Goal: Task Accomplishment & Management: Manage account settings

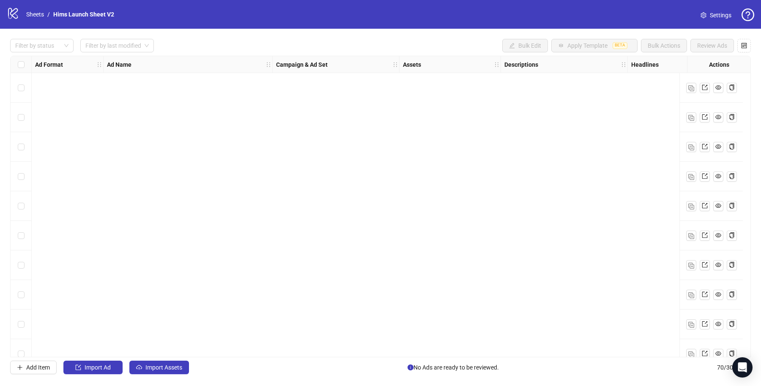
scroll to position [1790, 0]
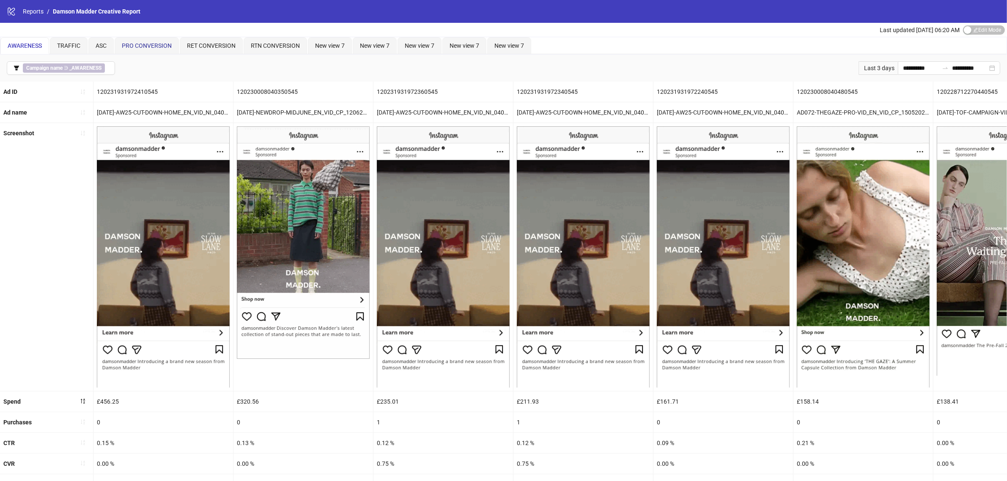
click at [139, 42] on span "PRO CONVERSION" at bounding box center [147, 45] width 50 height 7
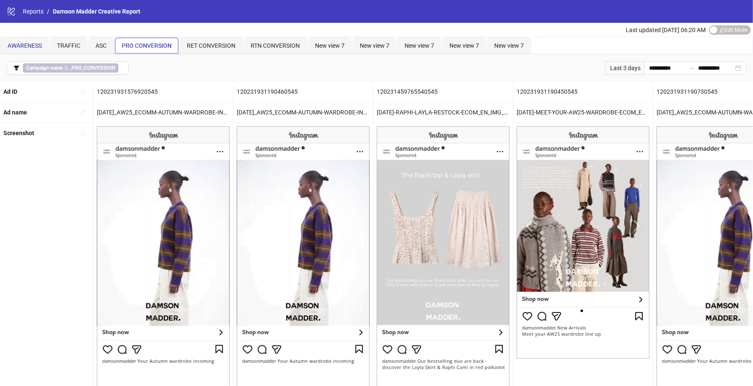
click at [27, 42] on span "AWARENESS" at bounding box center [25, 45] width 34 height 7
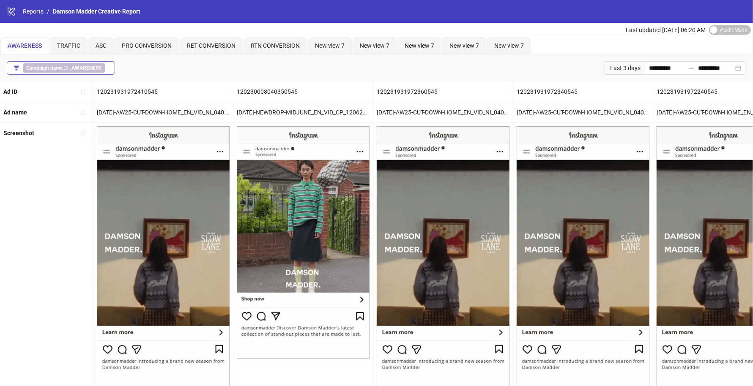
click at [74, 68] on b "_AWARENESS" at bounding box center [85, 68] width 32 height 6
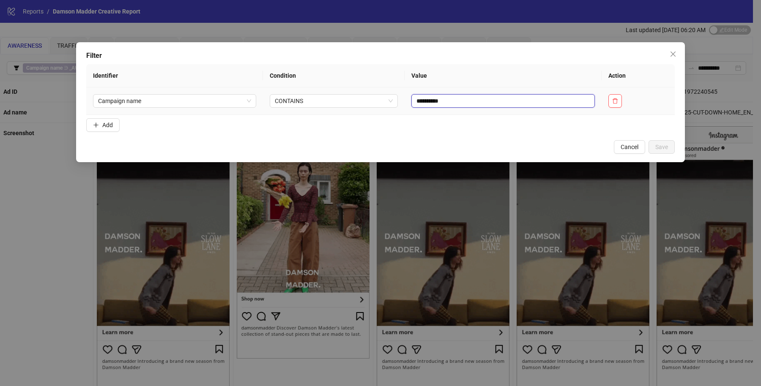
click at [462, 103] on input "**********" at bounding box center [502, 101] width 183 height 14
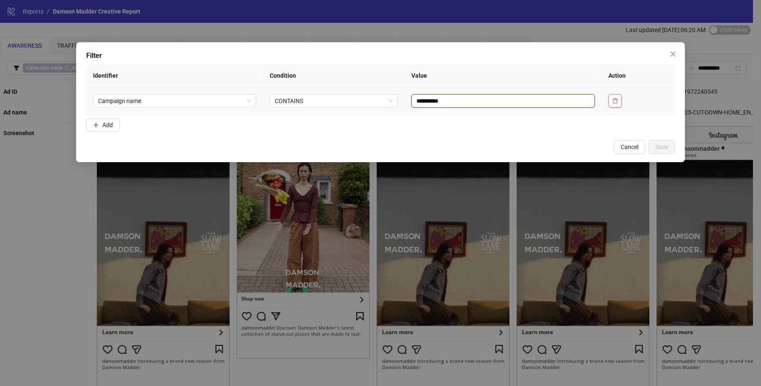
click at [462, 103] on input "**********" at bounding box center [502, 101] width 183 height 14
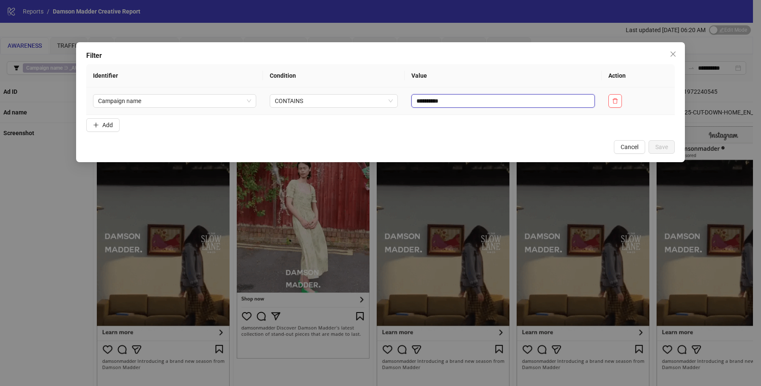
click at [462, 103] on input "**********" at bounding box center [502, 101] width 183 height 14
type input "****"
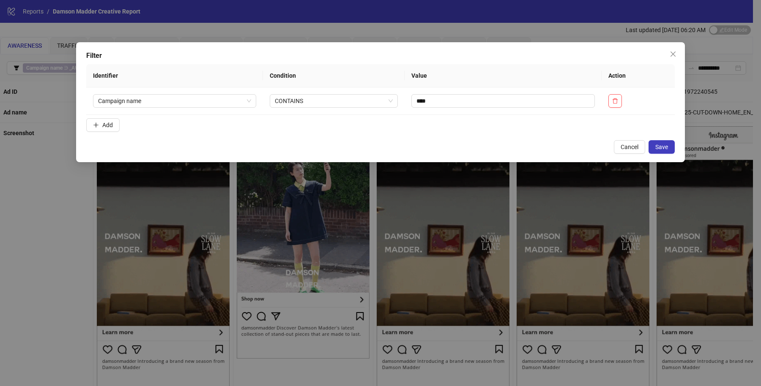
click at [672, 133] on form "Identifier Condition Value Action Campaign name CONTAINS **** Add" at bounding box center [380, 99] width 588 height 71
click at [668, 148] on span "Save" at bounding box center [661, 147] width 13 height 7
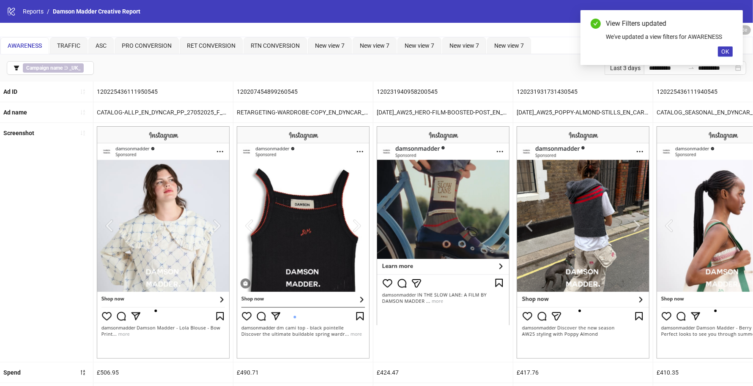
scroll to position [120, 0]
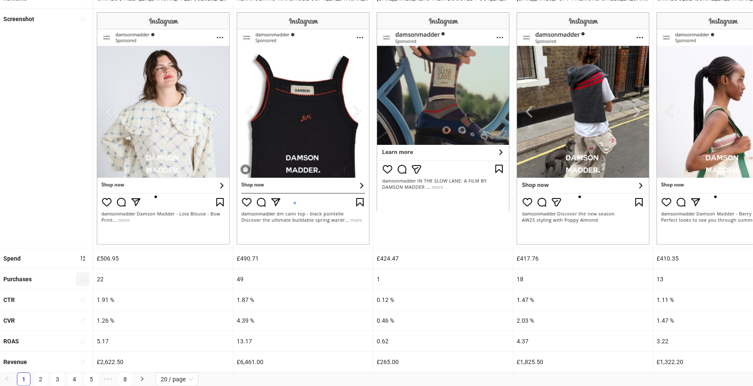
click at [87, 273] on button "button" at bounding box center [83, 280] width 14 height 14
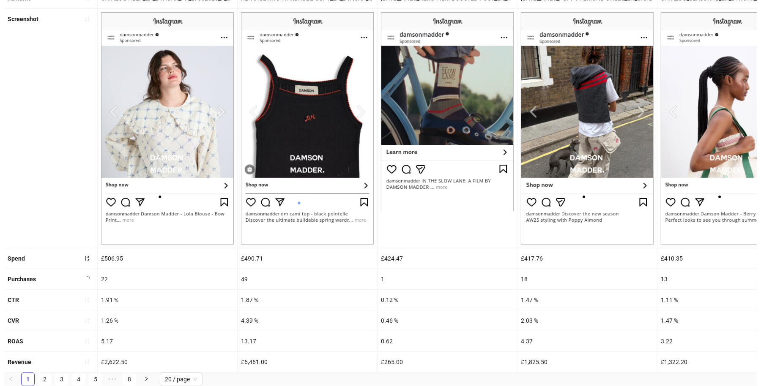
scroll to position [0, 0]
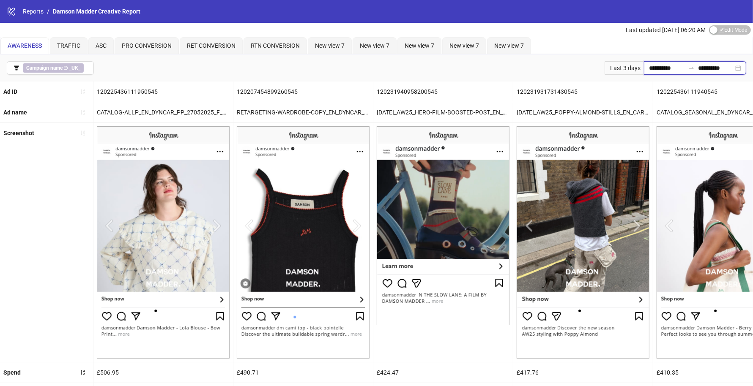
click at [659, 65] on input "**********" at bounding box center [667, 67] width 36 height 9
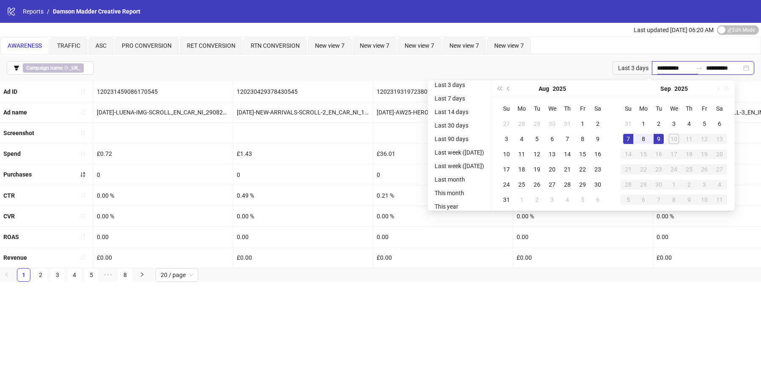
type input "**********"
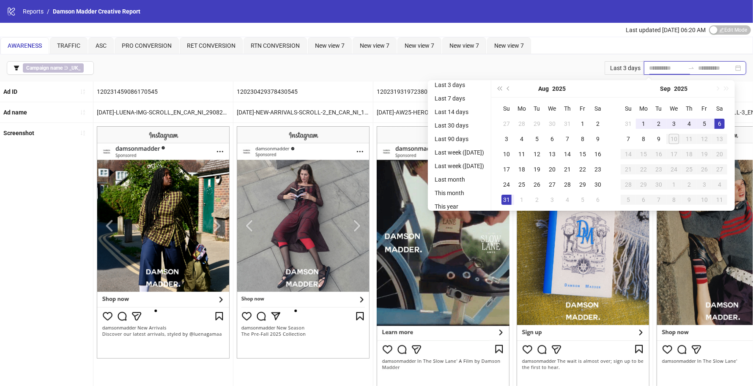
scroll to position [19, 0]
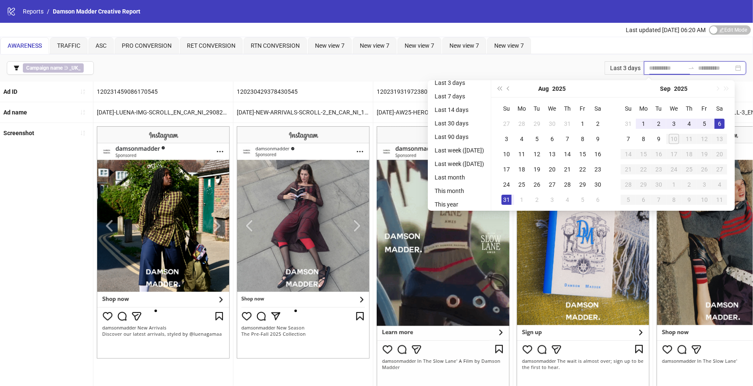
type input "**********"
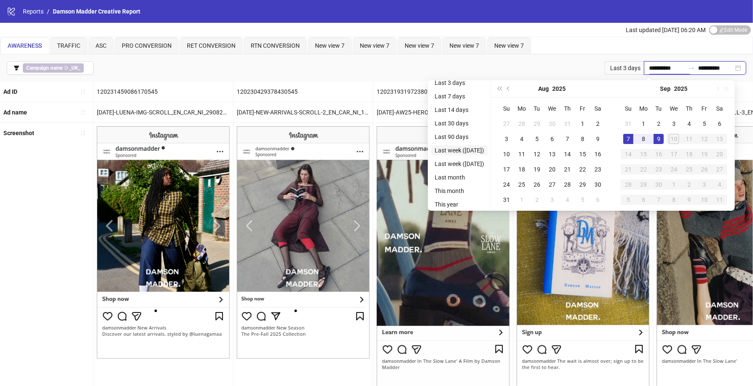
type input "**********"
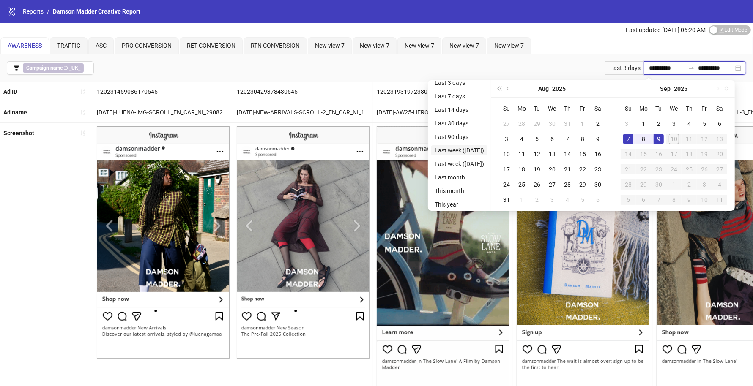
type input "**********"
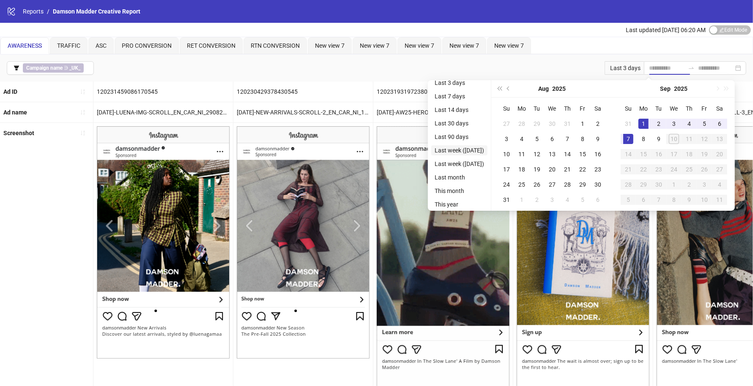
click at [468, 150] on li "Last week (Monday)" at bounding box center [459, 150] width 56 height 10
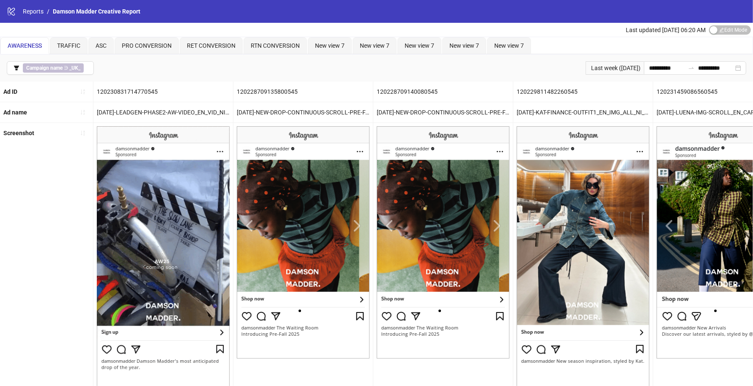
click at [53, 254] on div "Screenshot" at bounding box center [46, 257] width 93 height 268
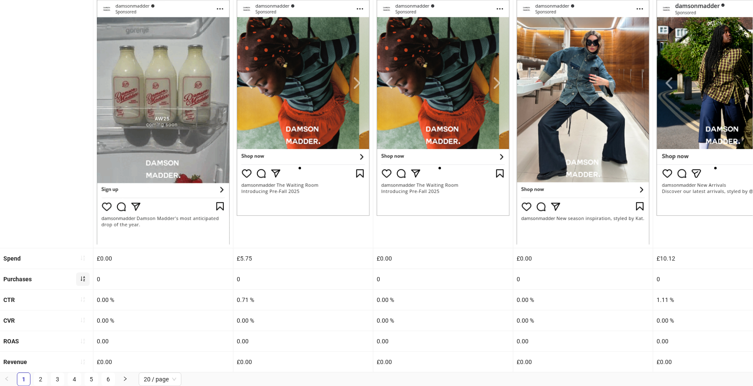
click at [77, 273] on button "button" at bounding box center [83, 280] width 14 height 14
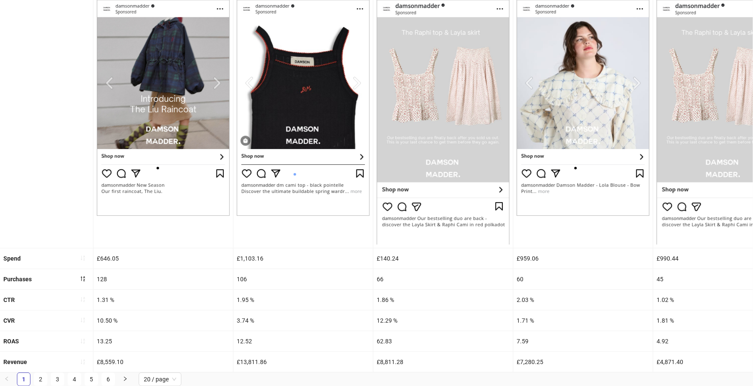
scroll to position [0, 0]
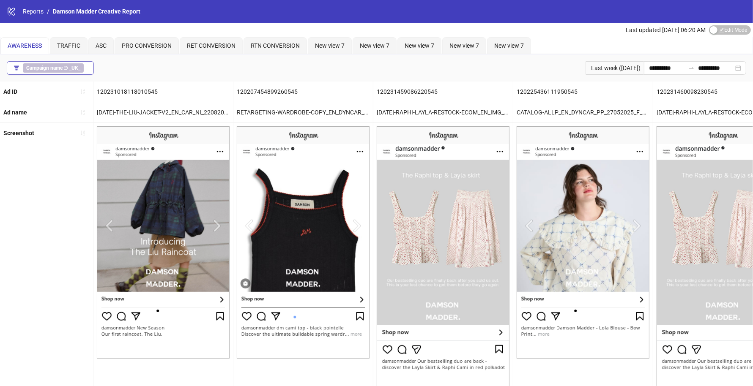
click at [63, 65] on b "Campaign name" at bounding box center [44, 68] width 36 height 6
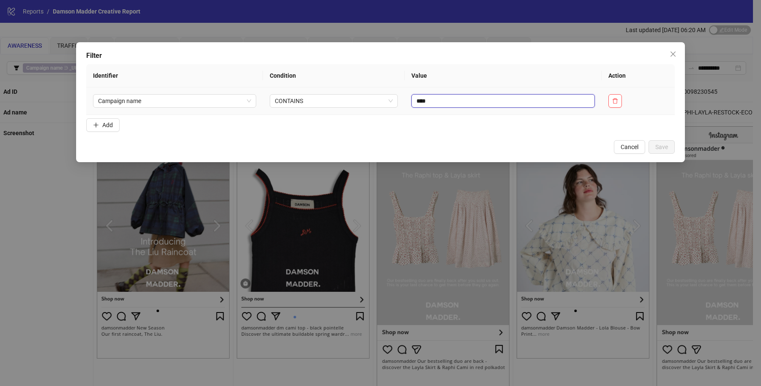
click at [416, 102] on input "****" at bounding box center [502, 101] width 183 height 14
click at [657, 147] on span "Save" at bounding box center [661, 147] width 13 height 7
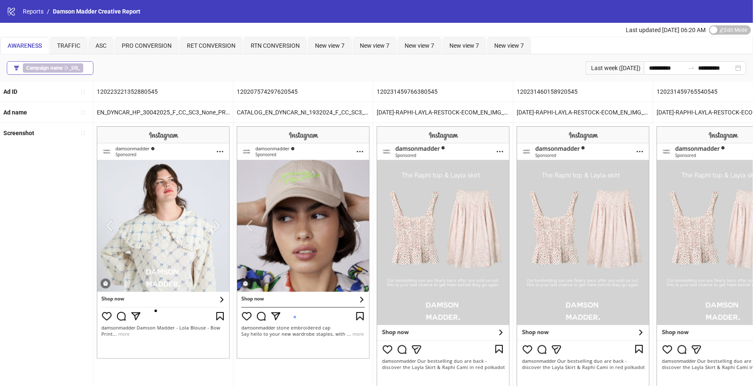
click at [68, 67] on span "Campaign name ∋ _US_" at bounding box center [53, 67] width 60 height 9
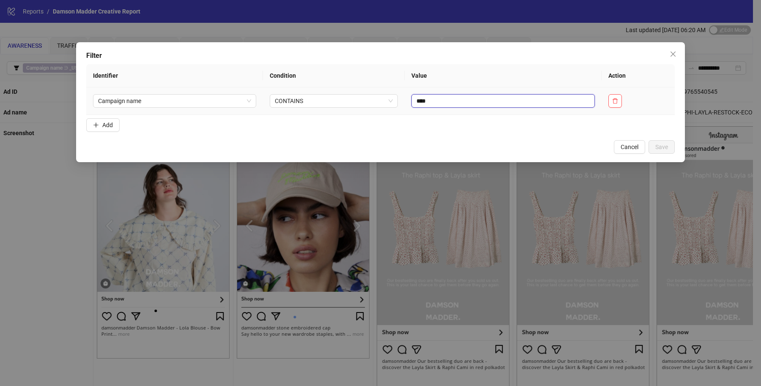
click at [437, 95] on input "****" at bounding box center [502, 101] width 183 height 14
click at [664, 142] on button "Save" at bounding box center [661, 147] width 26 height 14
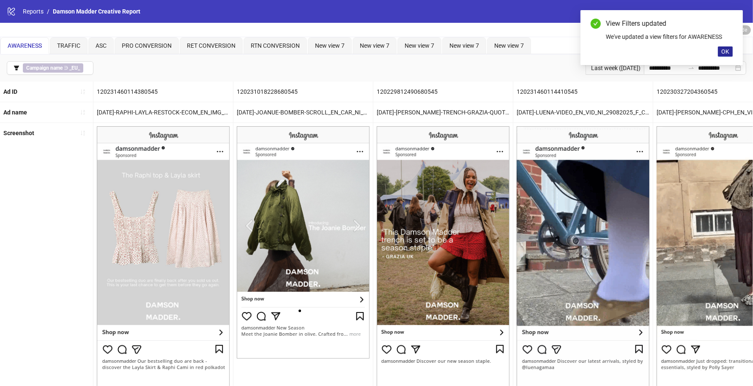
click at [722, 51] on span "OK" at bounding box center [725, 51] width 8 height 7
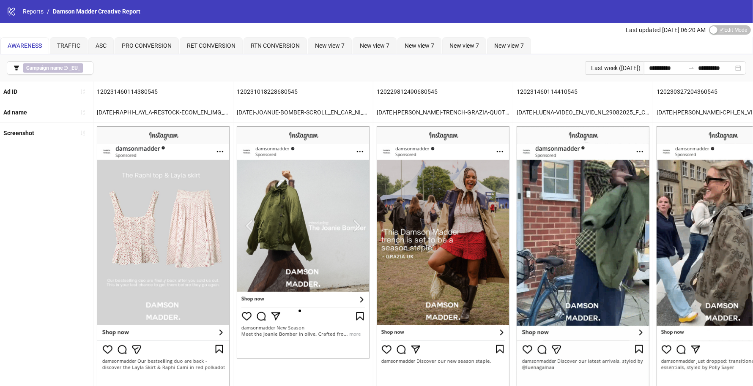
scroll to position [149, 0]
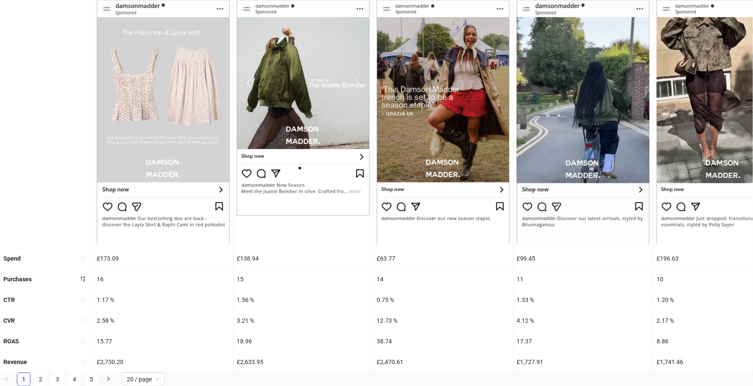
click at [295, 93] on img at bounding box center [303, 100] width 133 height 233
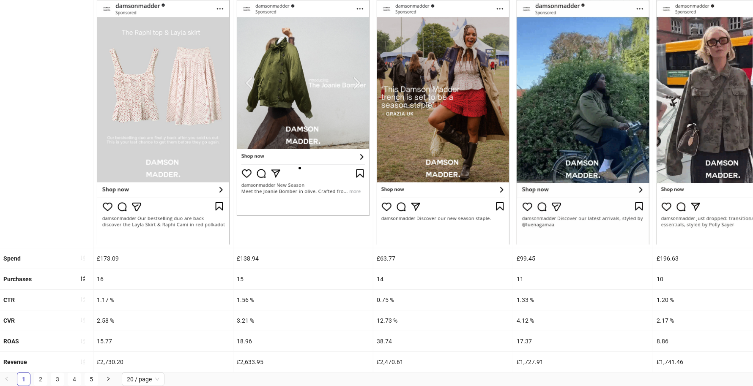
scroll to position [0, 0]
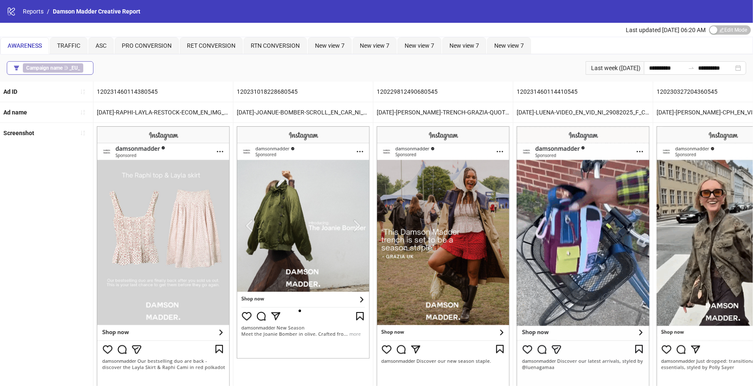
click at [62, 66] on b "Campaign name" at bounding box center [44, 68] width 36 height 6
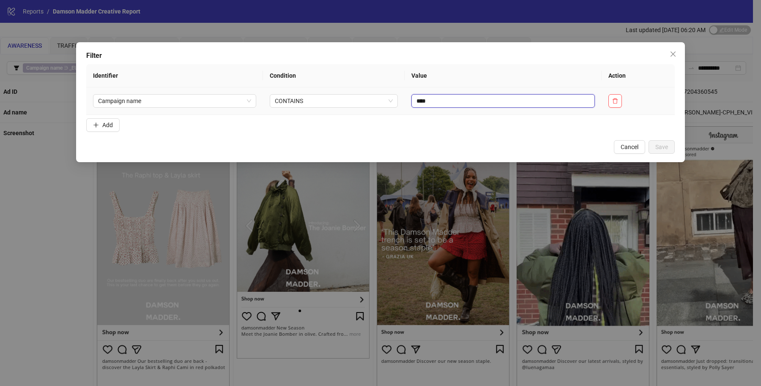
click at [419, 99] on input "****" at bounding box center [502, 101] width 183 height 14
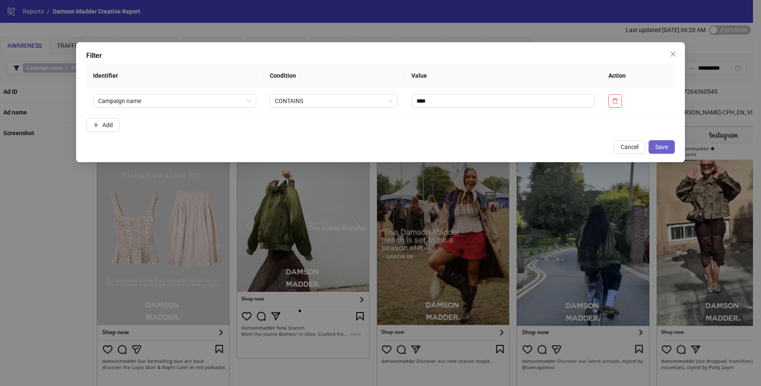
click at [671, 141] on button "Save" at bounding box center [661, 147] width 26 height 14
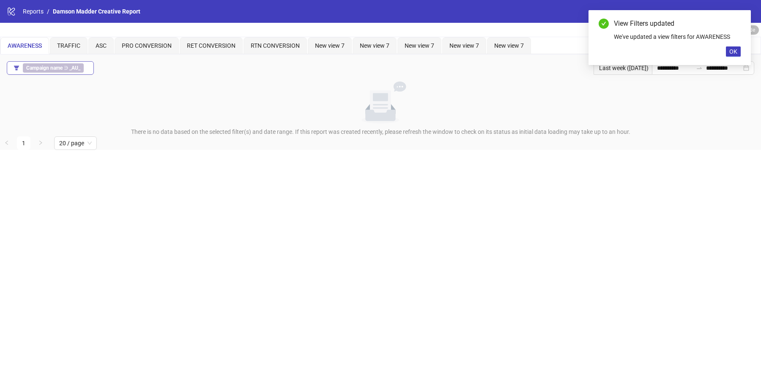
click at [72, 72] on button "Campaign name ∋ _AU_" at bounding box center [50, 68] width 87 height 14
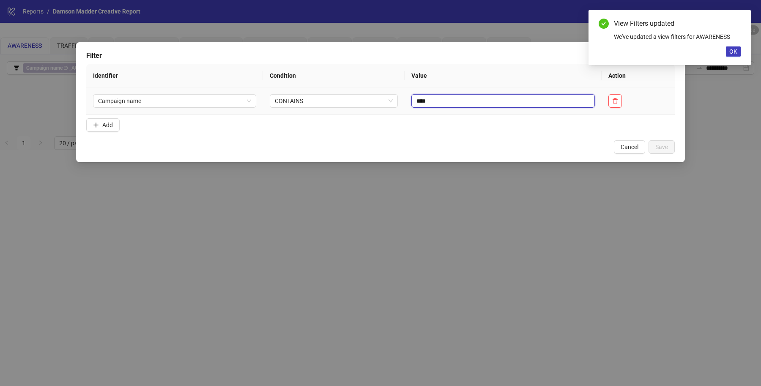
click at [429, 101] on input "****" at bounding box center [502, 101] width 183 height 14
click at [659, 141] on button "Save" at bounding box center [661, 147] width 26 height 14
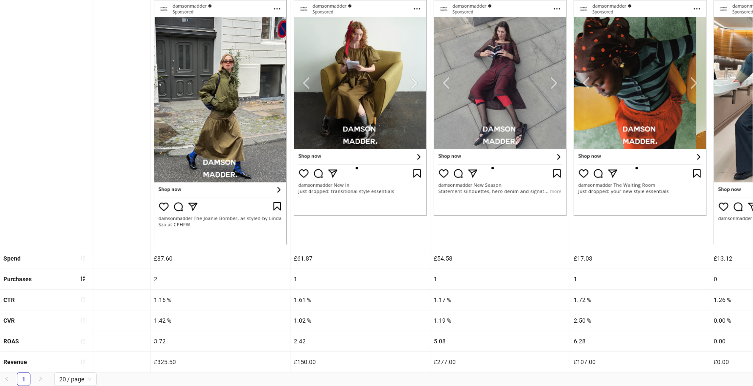
scroll to position [0, 1264]
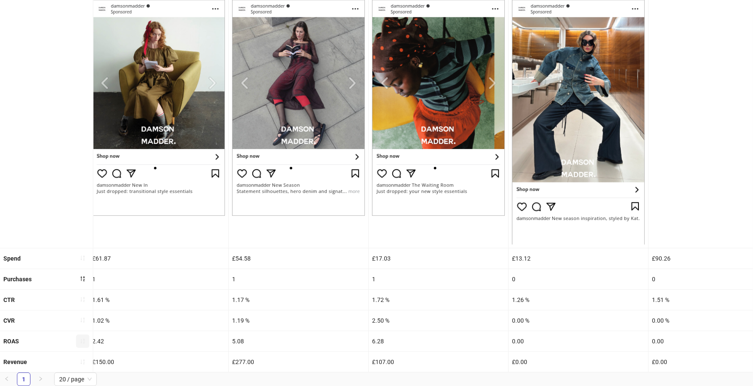
click at [86, 338] on button "button" at bounding box center [83, 342] width 14 height 14
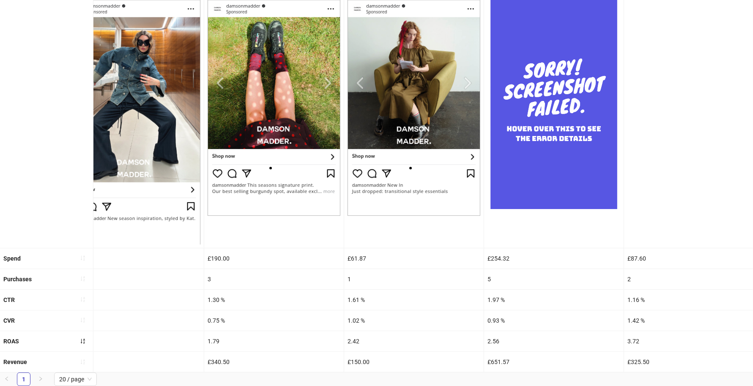
scroll to position [0, 0]
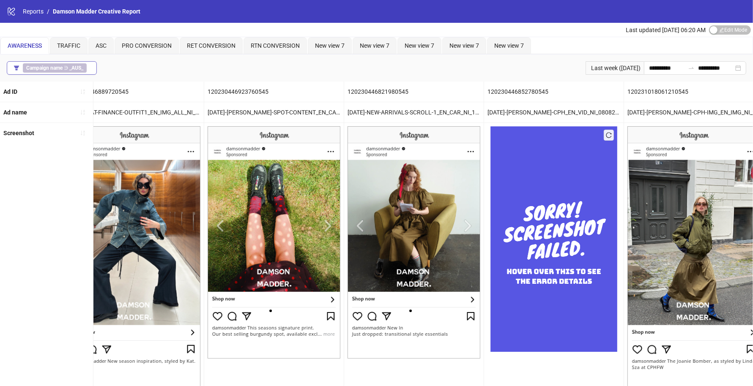
click at [73, 66] on b "_AUS_" at bounding box center [76, 68] width 14 height 6
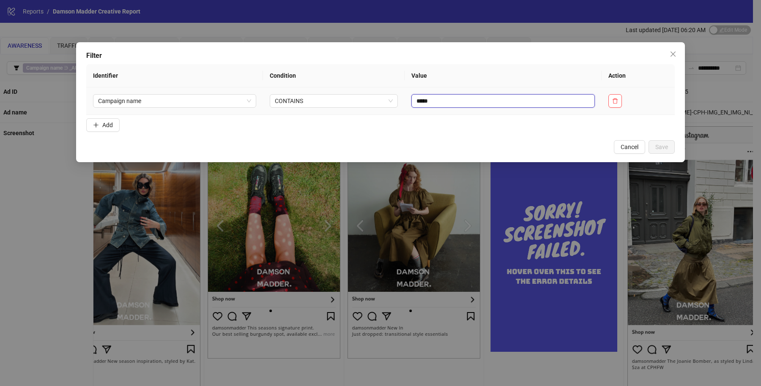
click at [420, 96] on input "*****" at bounding box center [502, 101] width 183 height 14
type input "****"
click at [657, 142] on button "Save" at bounding box center [661, 147] width 26 height 14
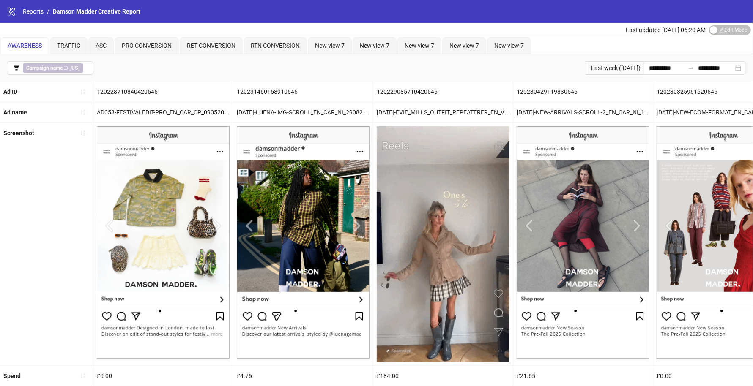
scroll to position [124, 0]
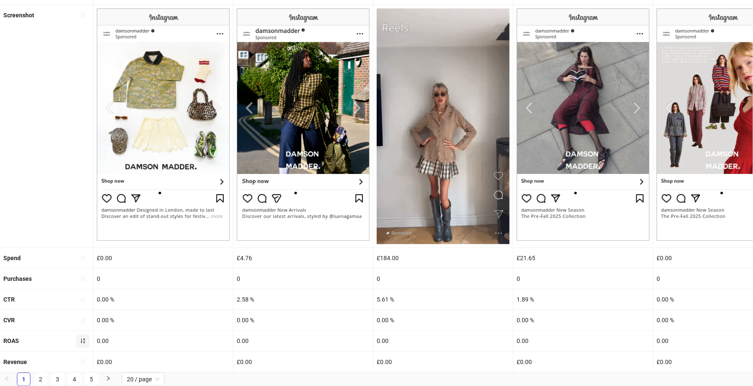
click at [87, 335] on button "button" at bounding box center [83, 342] width 14 height 14
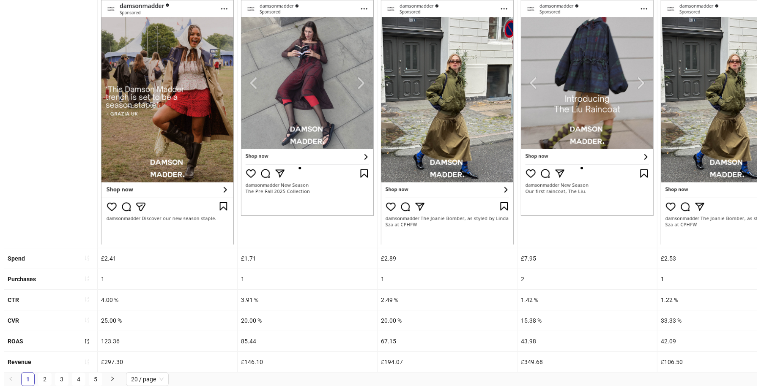
scroll to position [0, 0]
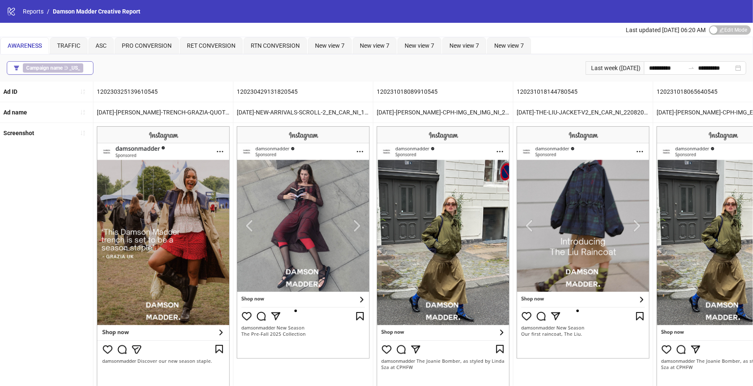
click at [84, 68] on button "Campaign name ∋ _US_" at bounding box center [50, 68] width 87 height 14
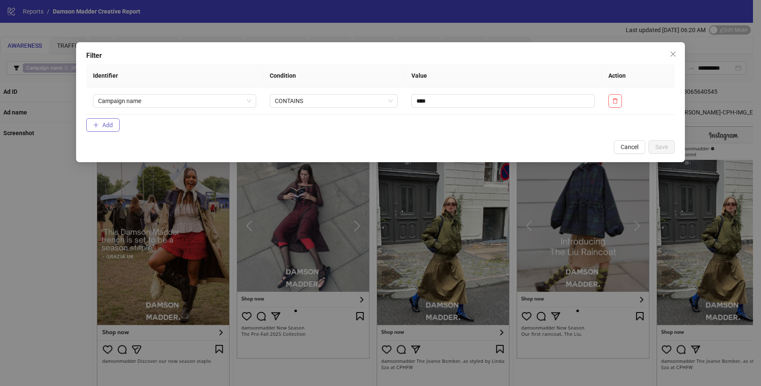
click at [104, 127] on span "Add" at bounding box center [107, 125] width 11 height 7
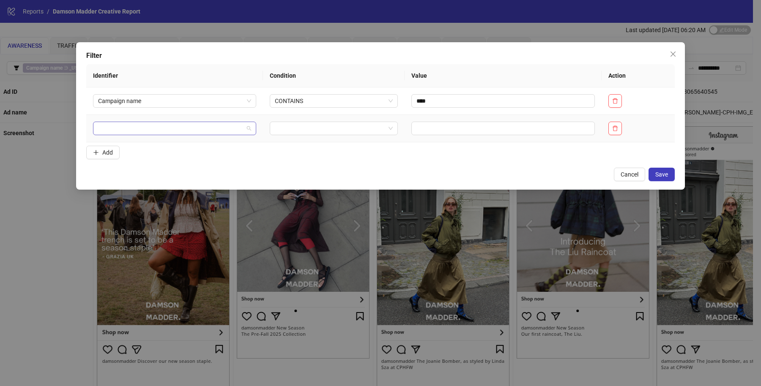
click at [151, 128] on input "search" at bounding box center [170, 128] width 145 height 13
type input "****"
click at [308, 129] on input "search" at bounding box center [330, 128] width 110 height 13
click at [327, 165] on div "GREATER THAN" at bounding box center [329, 172] width 122 height 14
click at [465, 125] on input "text" at bounding box center [512, 129] width 173 height 14
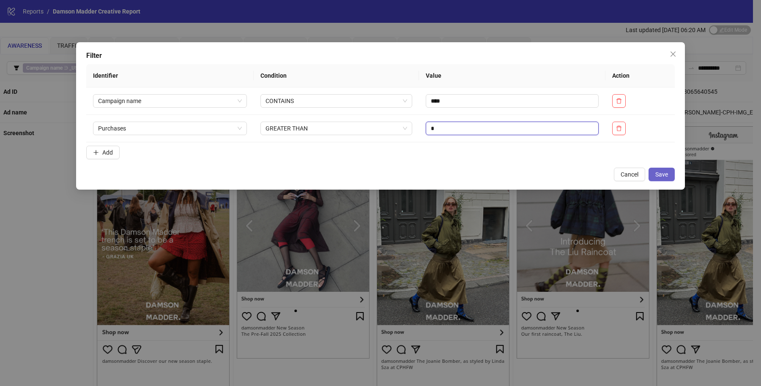
type input "*"
click at [664, 175] on span "Save" at bounding box center [661, 174] width 13 height 7
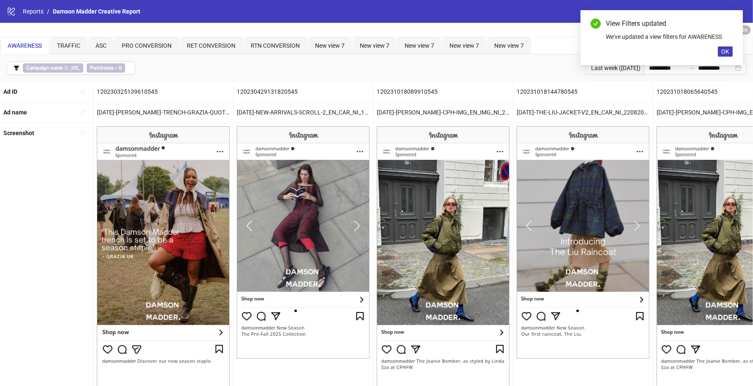
scroll to position [149, 0]
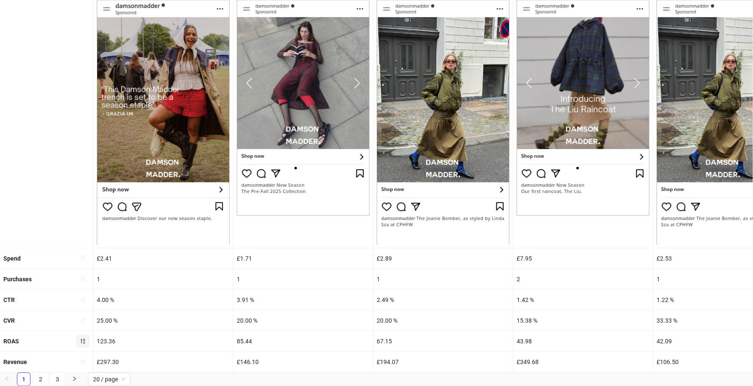
click at [86, 335] on button "button" at bounding box center [83, 342] width 14 height 14
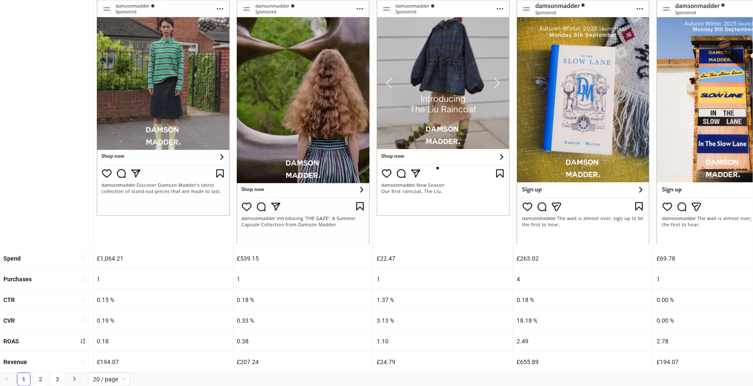
scroll to position [0, 0]
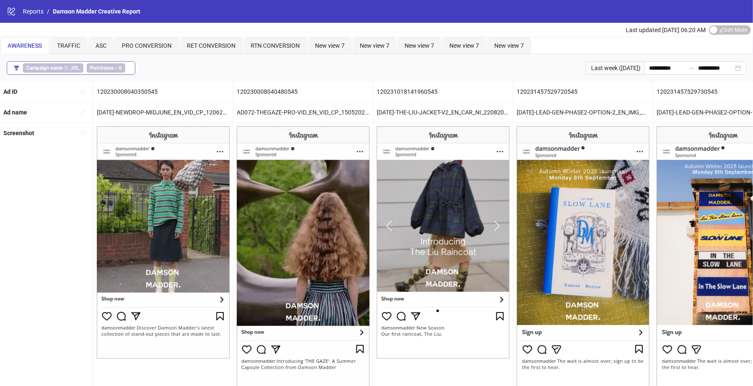
click at [108, 66] on b "Purchases" at bounding box center [102, 68] width 24 height 6
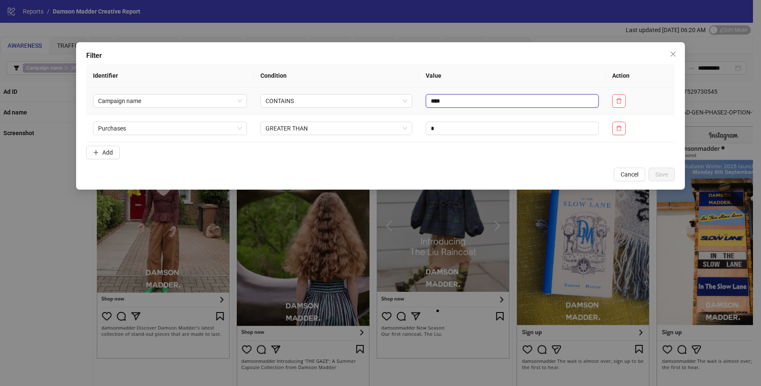
click at [427, 103] on input "****" at bounding box center [512, 101] width 173 height 14
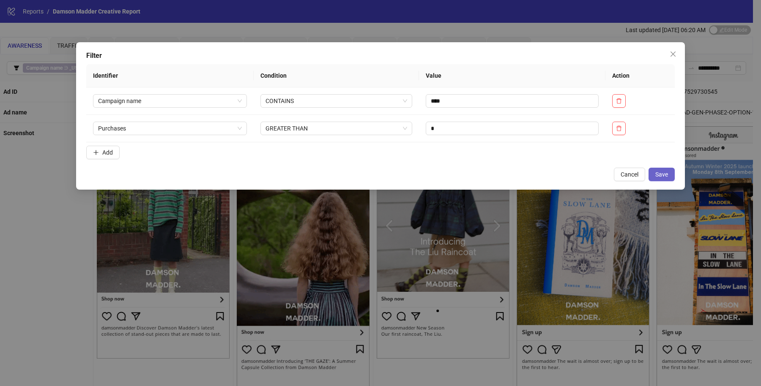
click at [659, 176] on span "Save" at bounding box center [661, 174] width 13 height 7
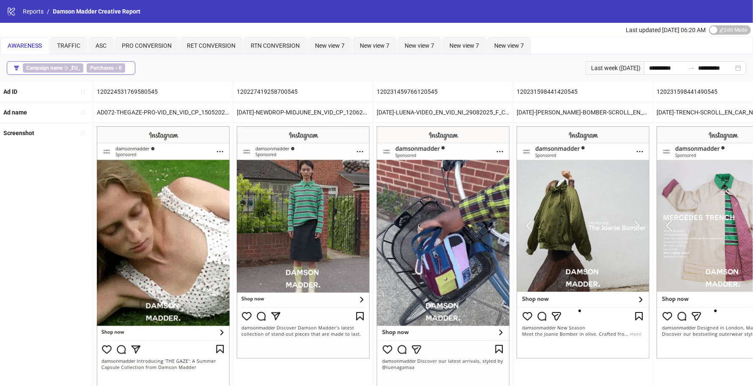
click at [110, 65] on b "Purchases" at bounding box center [102, 68] width 24 height 6
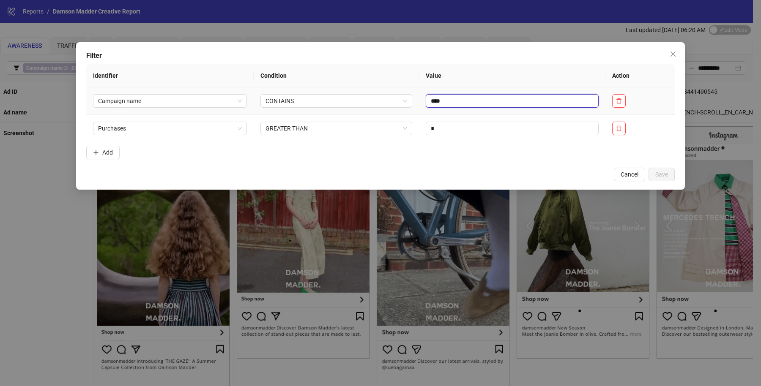
click at [429, 102] on input "****" at bounding box center [512, 101] width 173 height 14
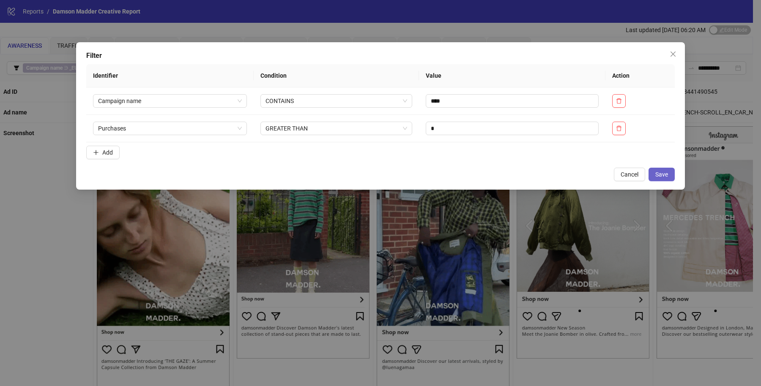
click at [654, 178] on button "Save" at bounding box center [661, 175] width 26 height 14
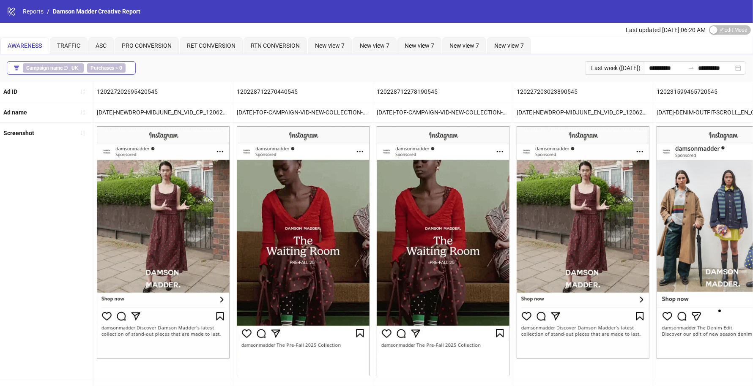
click at [111, 70] on b "Purchases" at bounding box center [102, 68] width 24 height 6
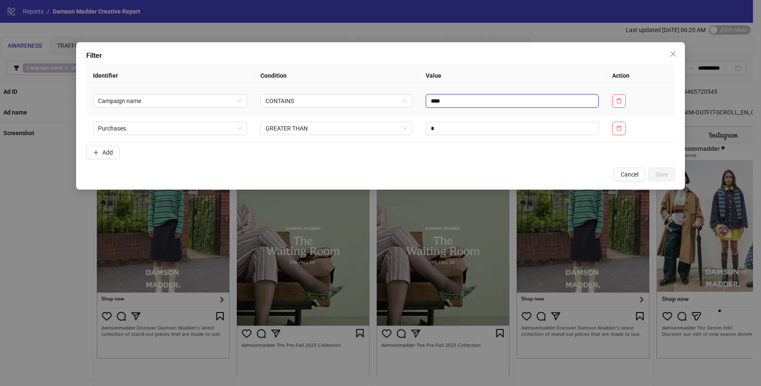
click at [442, 103] on input "****" at bounding box center [512, 101] width 173 height 14
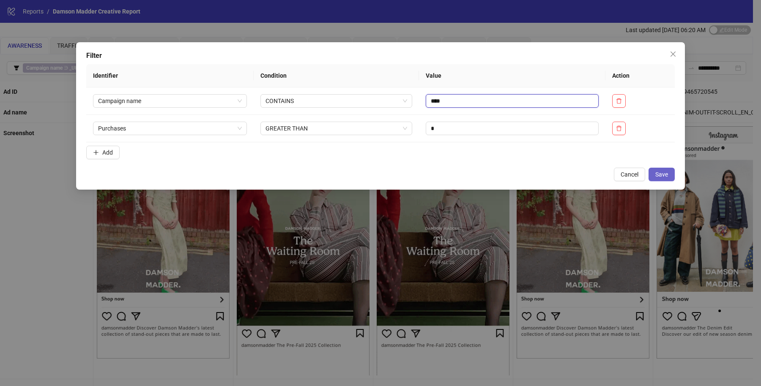
type input "****"
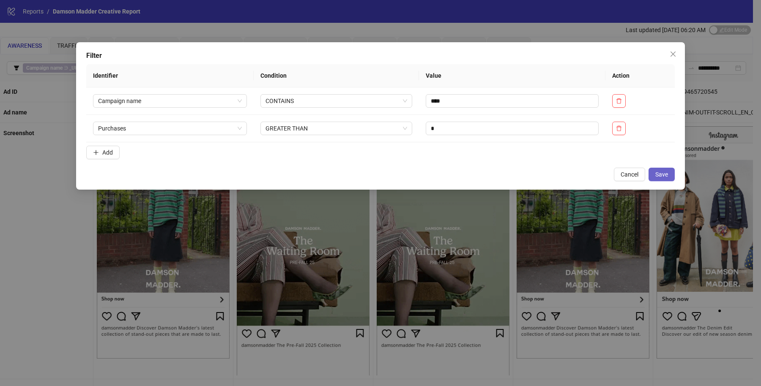
click at [662, 172] on span "Save" at bounding box center [661, 174] width 13 height 7
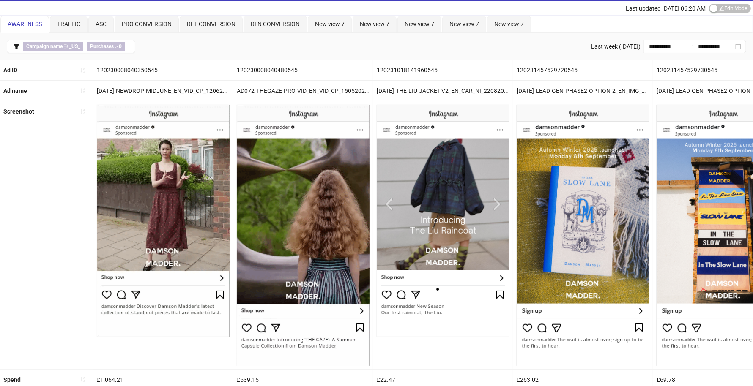
scroll to position [149, 0]
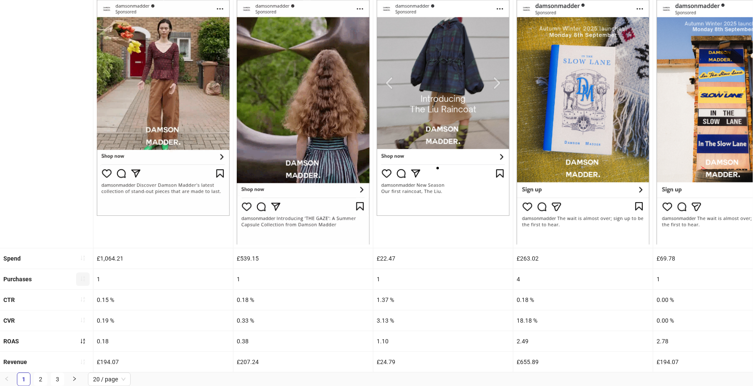
click at [81, 276] on icon "sort-ascending" at bounding box center [83, 279] width 6 height 6
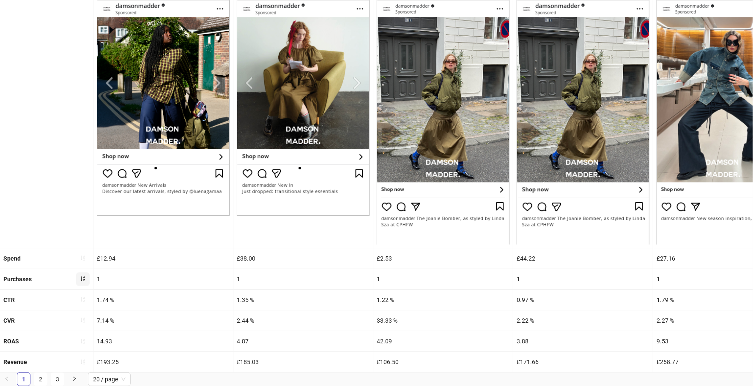
click at [85, 276] on icon "sort-ascending" at bounding box center [83, 279] width 6 height 6
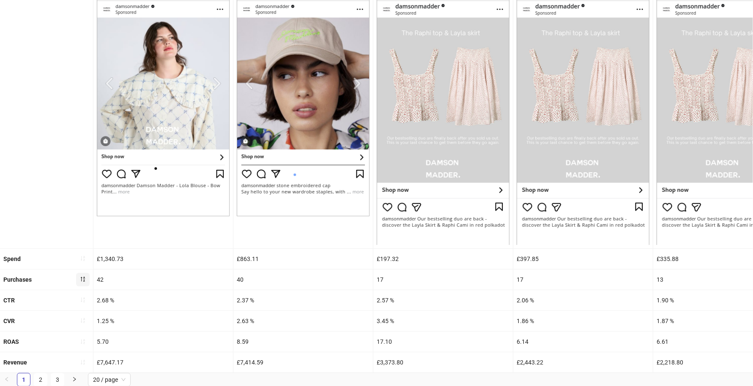
scroll to position [140, 0]
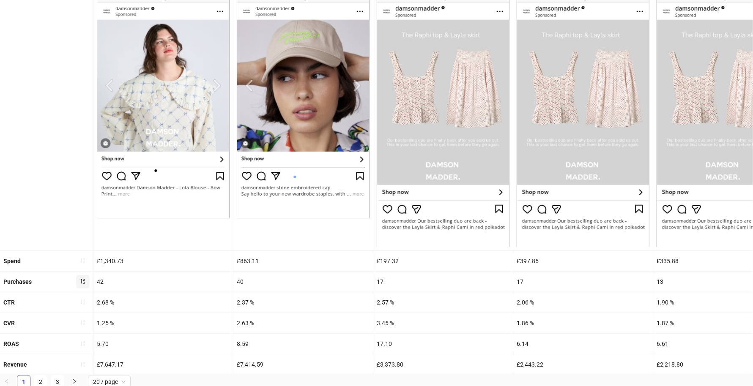
drag, startPoint x: 171, startPoint y: 108, endPoint x: 177, endPoint y: 98, distance: 11.4
click at [177, 98] on img at bounding box center [163, 102] width 133 height 233
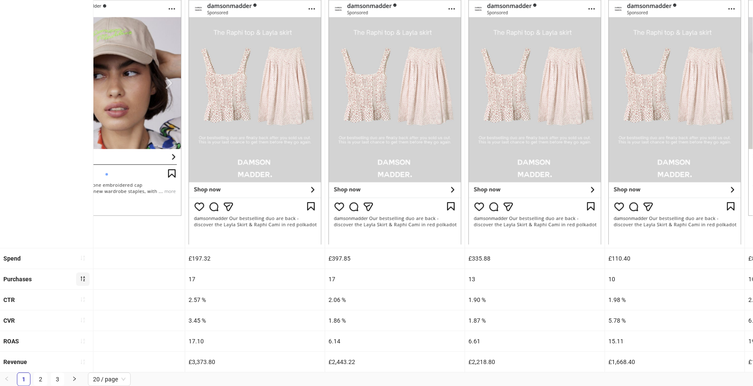
scroll to position [0, 0]
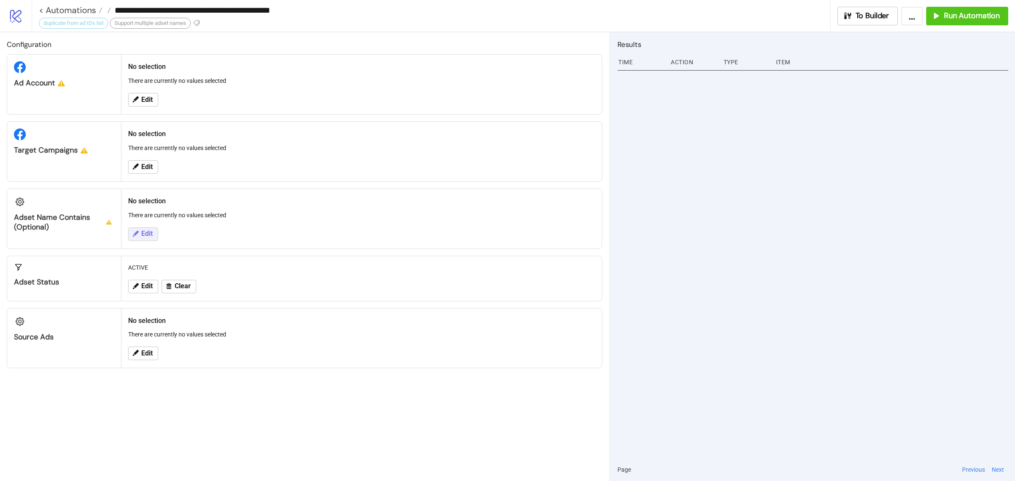
click at [146, 240] on button "Edit" at bounding box center [143, 234] width 30 height 14
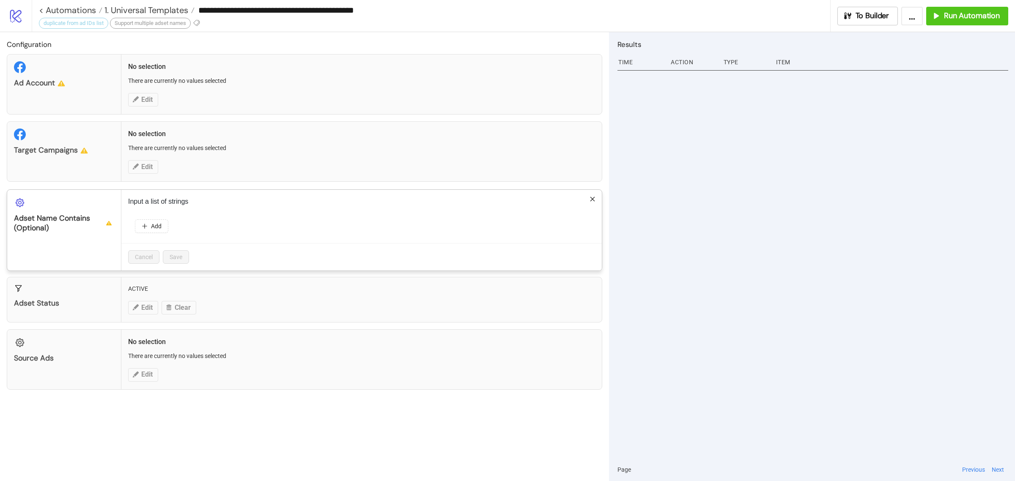
click at [592, 202] on icon "close" at bounding box center [592, 199] width 6 height 6
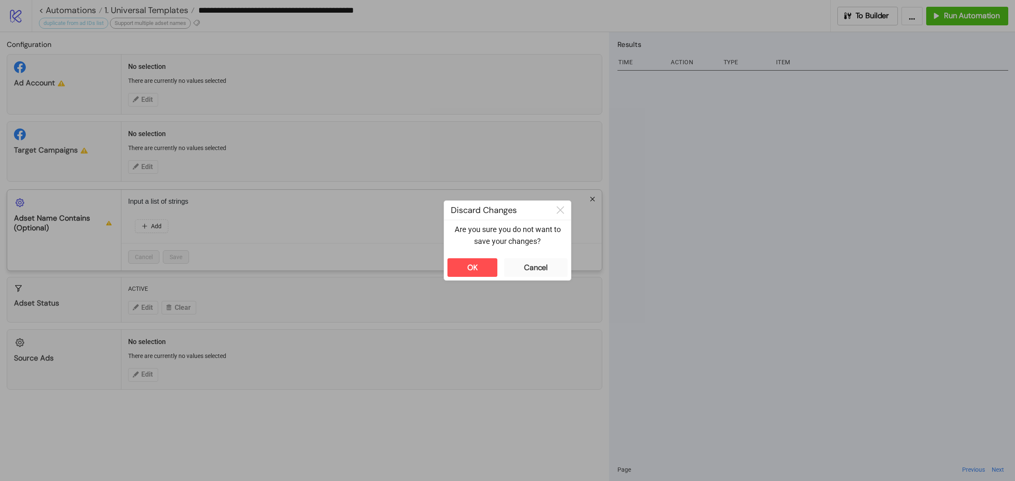
click at [481, 258] on div "OK Cancel" at bounding box center [507, 267] width 127 height 25
click at [467, 271] on div "OK" at bounding box center [472, 268] width 11 height 10
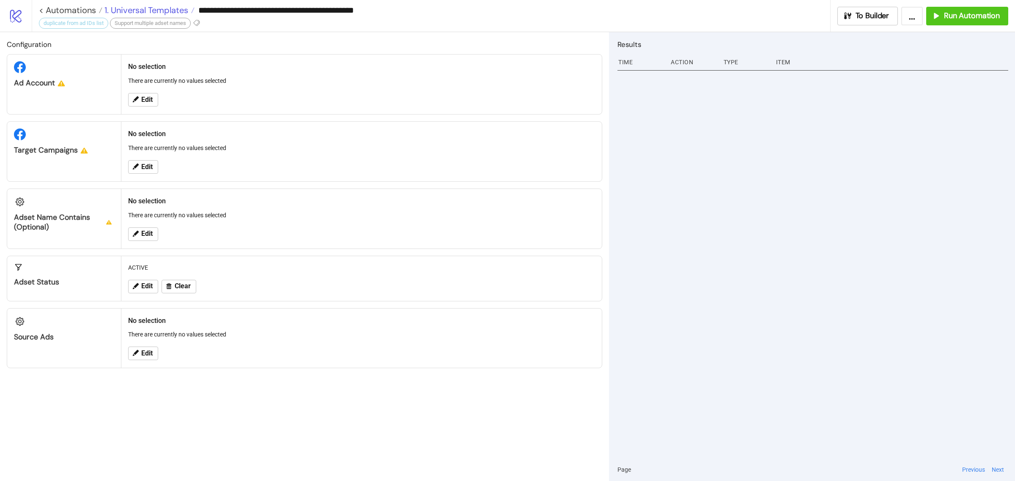
click at [164, 9] on span "1. Universal Templates" at bounding box center [145, 10] width 86 height 11
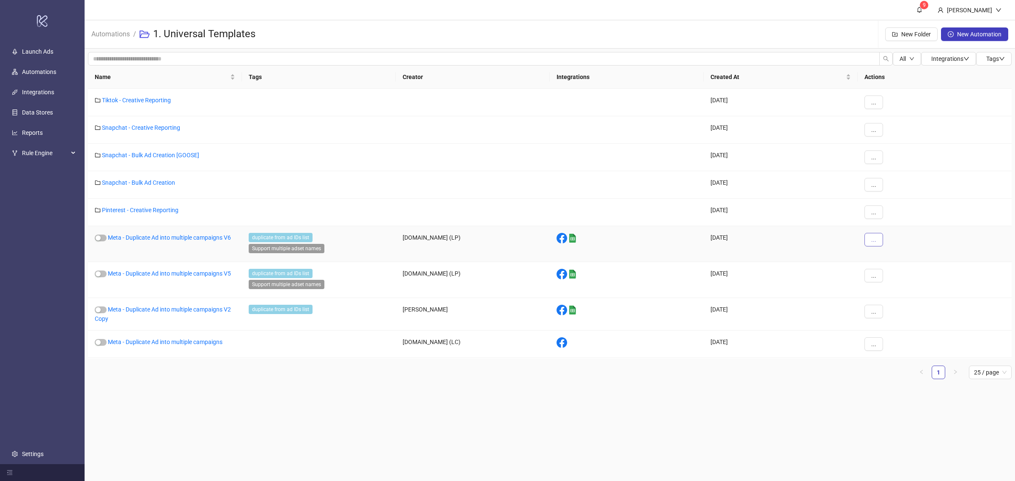
click at [865, 240] on button "..." at bounding box center [873, 240] width 19 height 14
click at [893, 309] on span "Duplicate" at bounding box center [892, 311] width 25 height 9
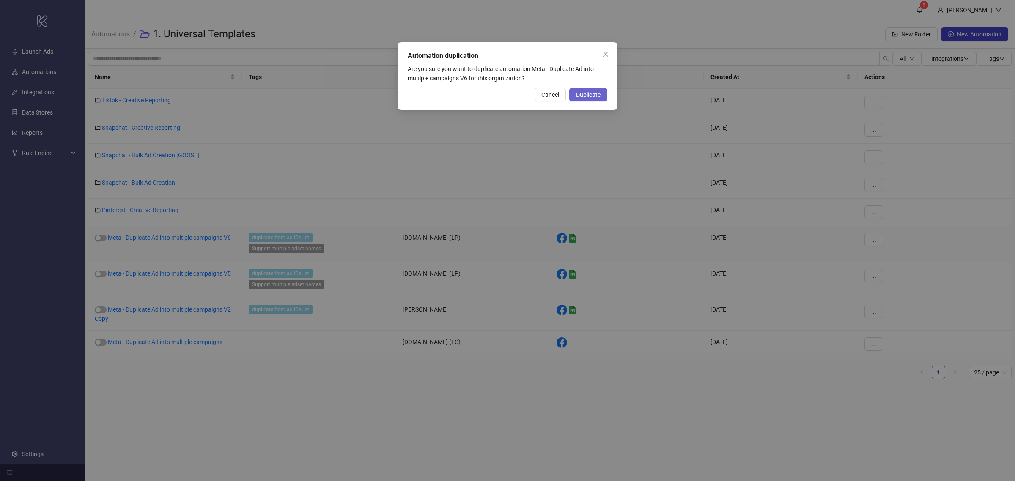
click at [589, 90] on button "Duplicate" at bounding box center [588, 95] width 38 height 14
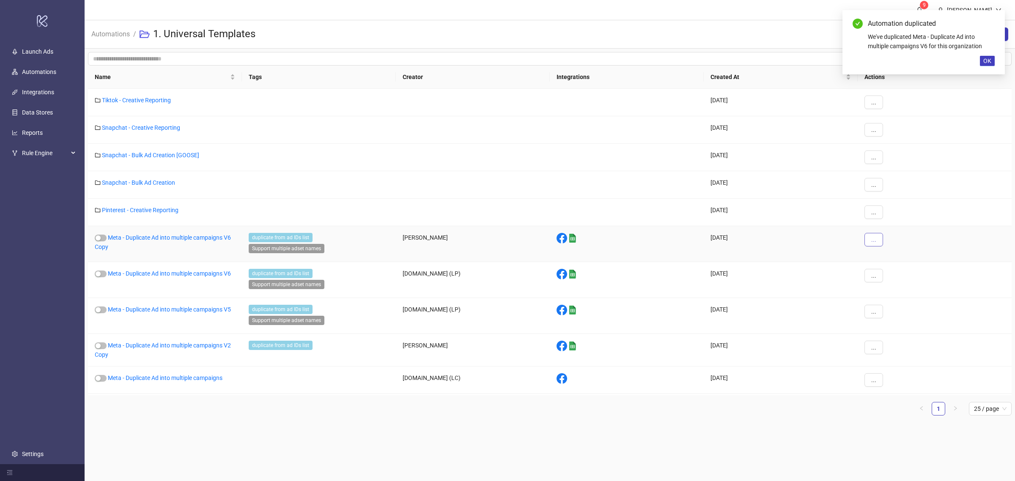
click at [870, 239] on button "..." at bounding box center [873, 240] width 19 height 14
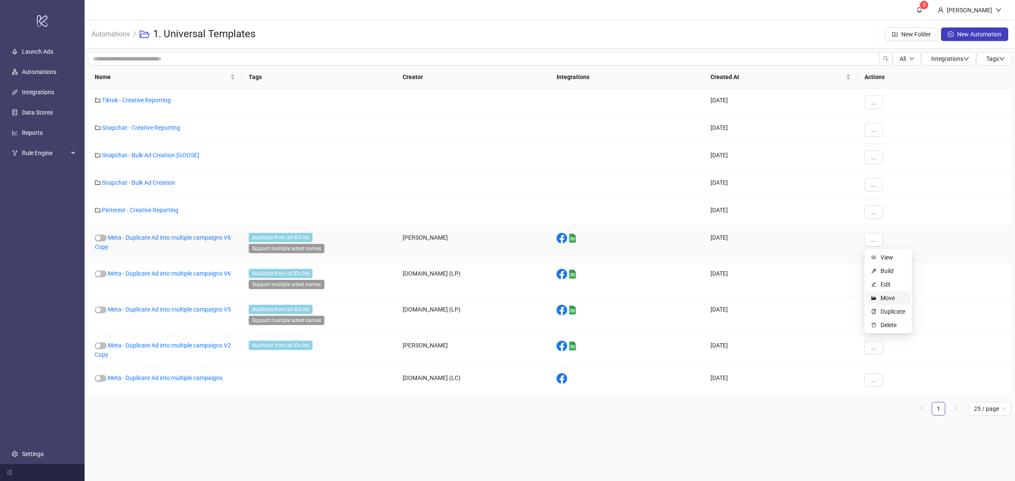
click at [894, 296] on span "Move" at bounding box center [892, 297] width 25 height 9
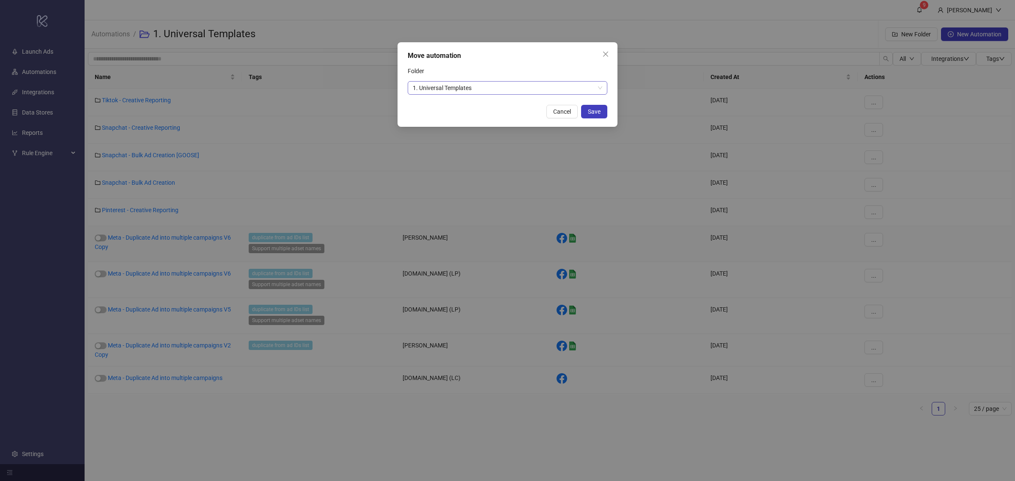
click at [463, 90] on span "1. Universal Templates" at bounding box center [507, 88] width 189 height 13
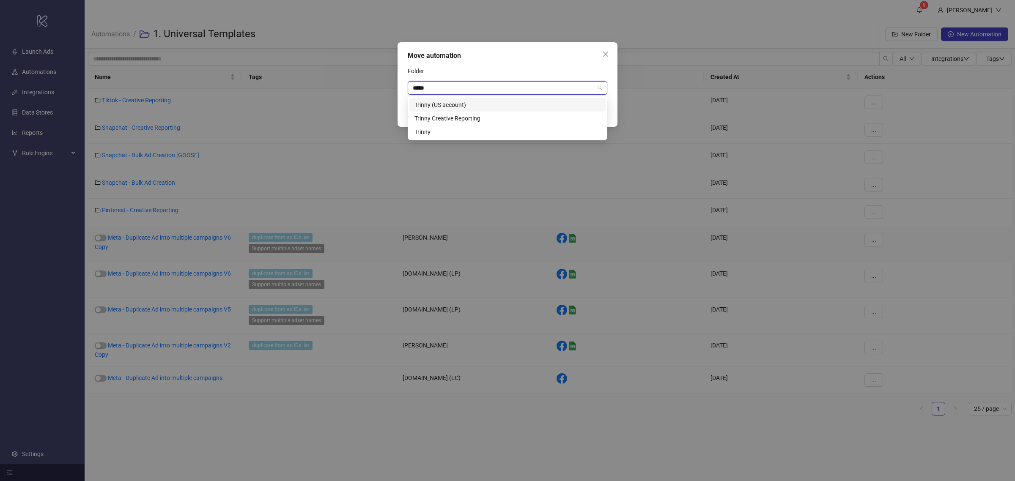
type input "******"
click at [487, 127] on div "Trinny" at bounding box center [507, 131] width 186 height 9
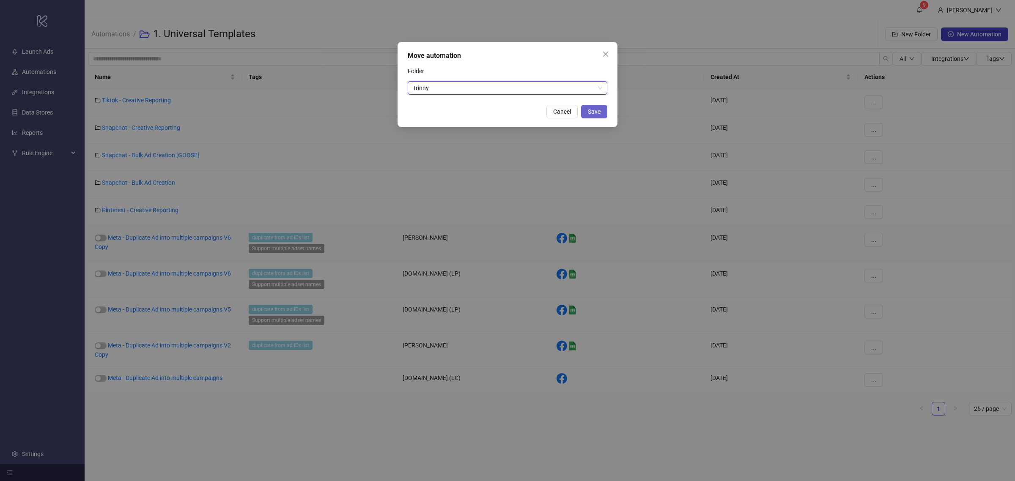
click at [588, 109] on span "Save" at bounding box center [594, 111] width 13 height 7
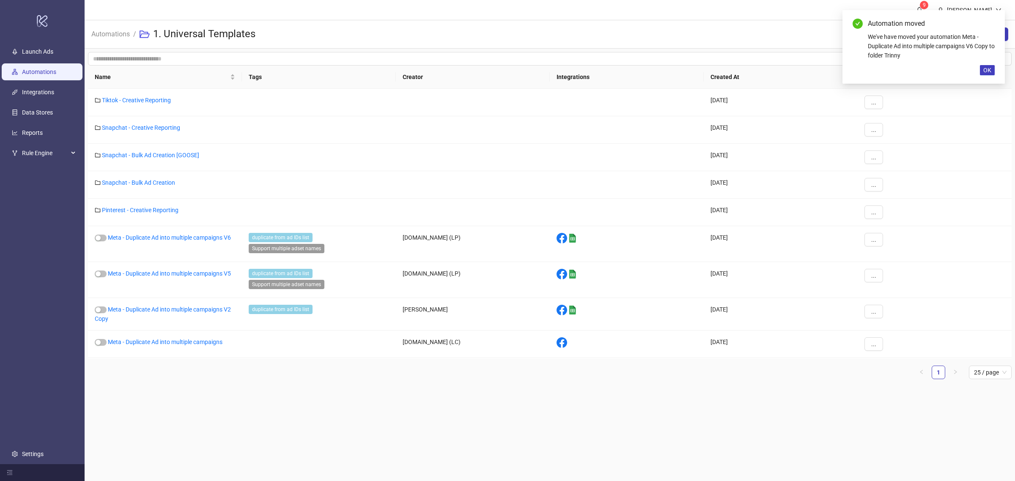
click at [56, 68] on link "Automations" at bounding box center [39, 71] width 34 height 7
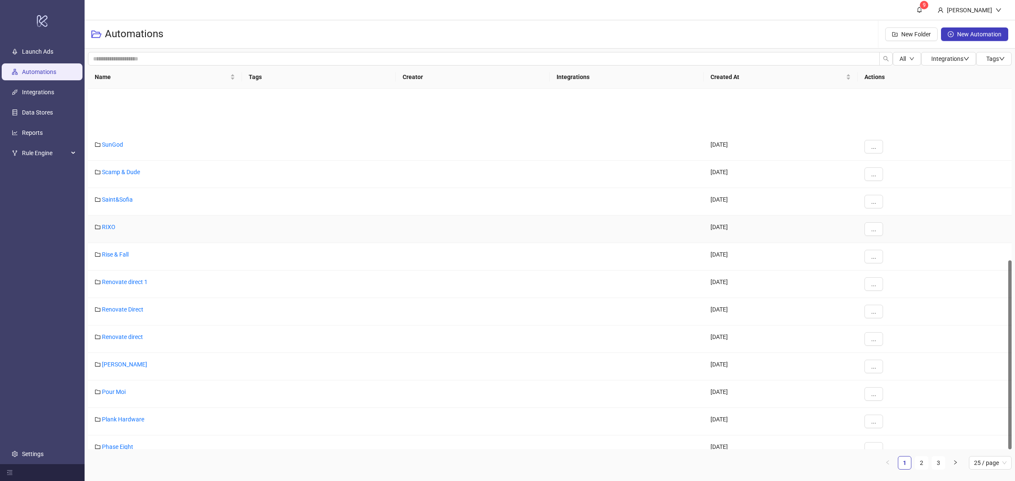
scroll to position [326, 0]
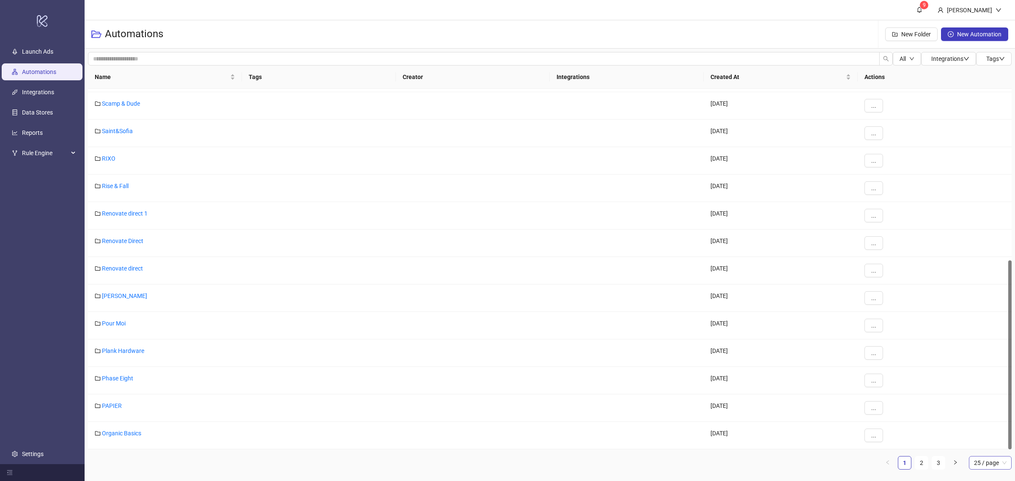
click at [988, 459] on span "25 / page" at bounding box center [990, 463] width 33 height 13
click at [990, 446] on div "100 / page" at bounding box center [990, 445] width 30 height 9
click at [849, 444] on div "2023-07-07" at bounding box center [780, 435] width 154 height 27
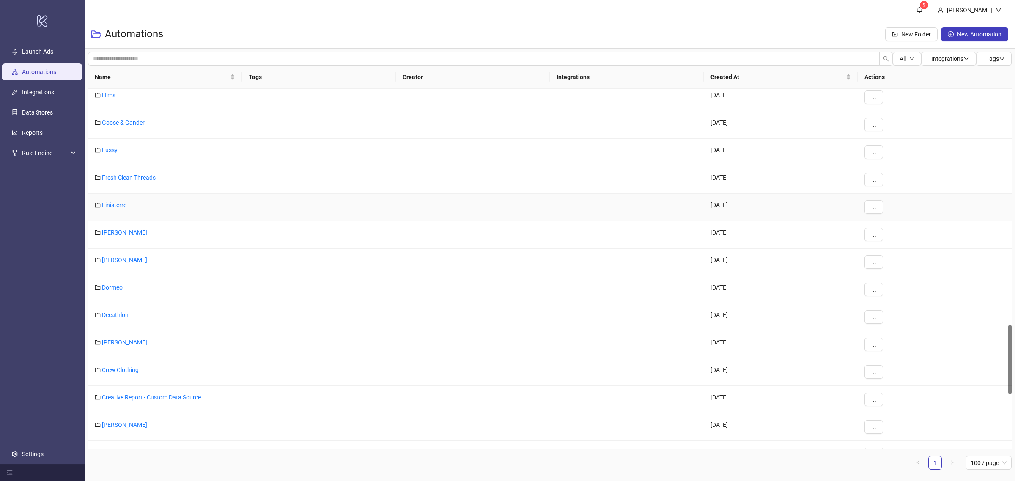
scroll to position [1230, 0]
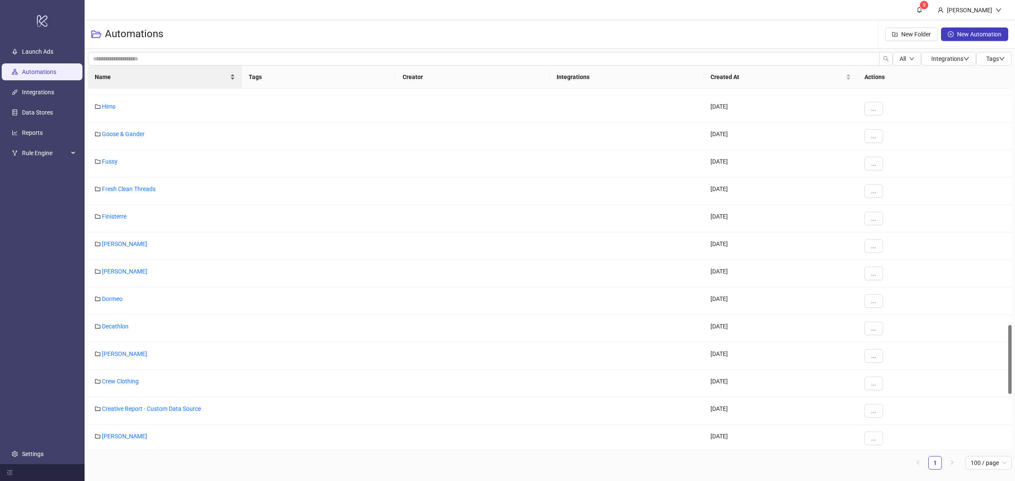
click at [159, 76] on span "Name" at bounding box center [162, 76] width 134 height 9
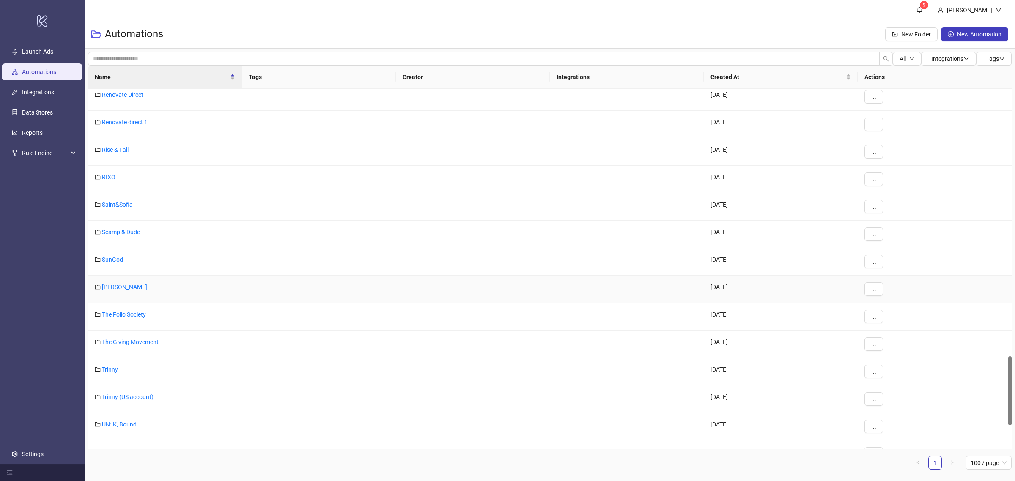
scroll to position [1393, 0]
click at [112, 366] on link "Trinny" at bounding box center [110, 366] width 16 height 7
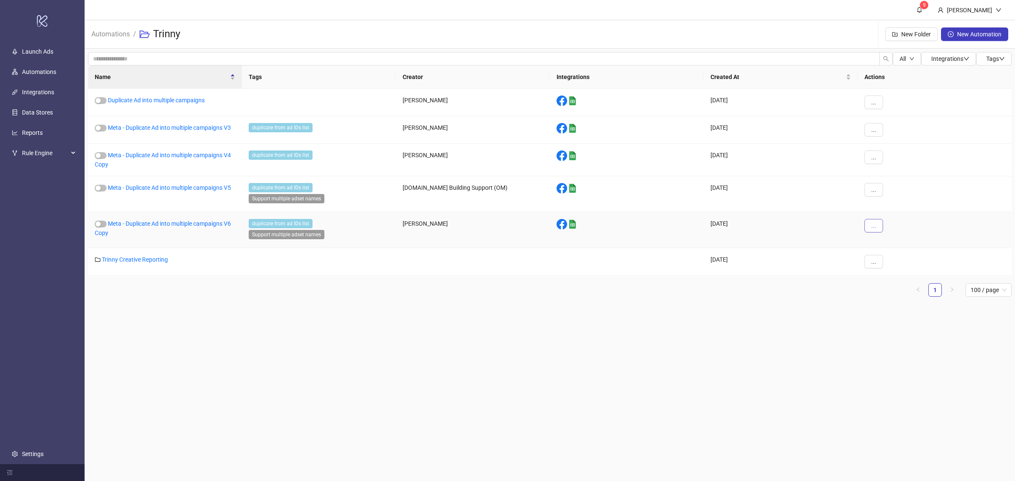
click at [874, 227] on span "..." at bounding box center [873, 225] width 5 height 7
click at [895, 271] on span "Edit" at bounding box center [892, 270] width 25 height 9
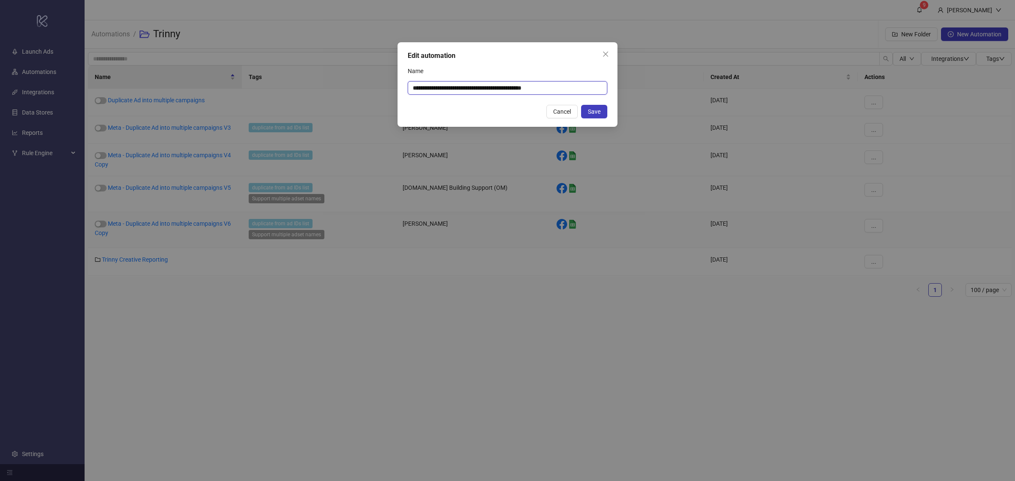
click at [585, 83] on input "**********" at bounding box center [508, 88] width 200 height 14
type input "**********"
click at [599, 114] on span "Save" at bounding box center [594, 111] width 13 height 7
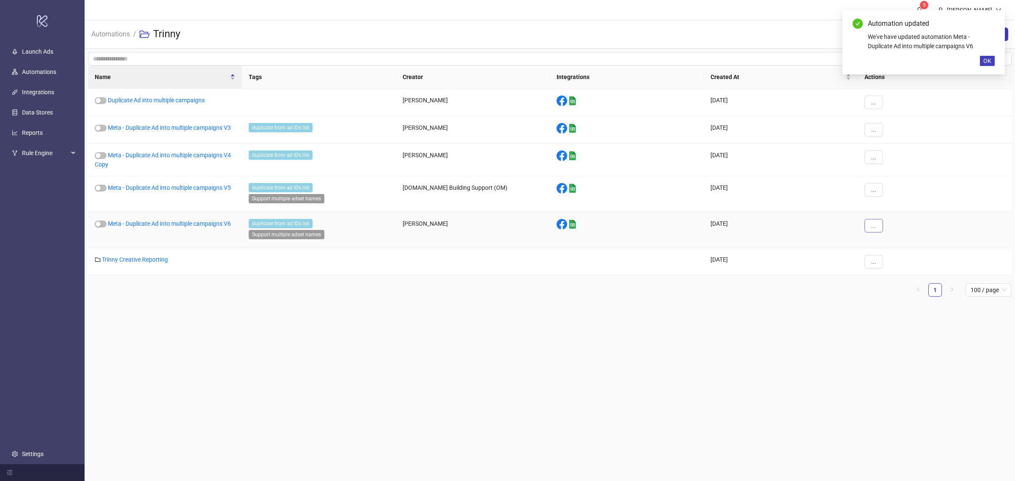
click at [869, 227] on button "..." at bounding box center [873, 226] width 19 height 14
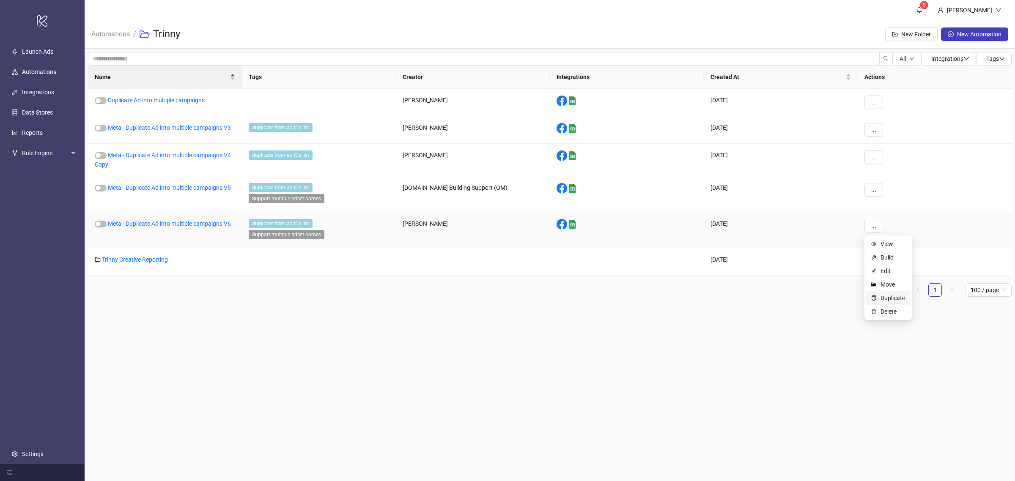
click at [897, 298] on span "Duplicate" at bounding box center [892, 297] width 25 height 9
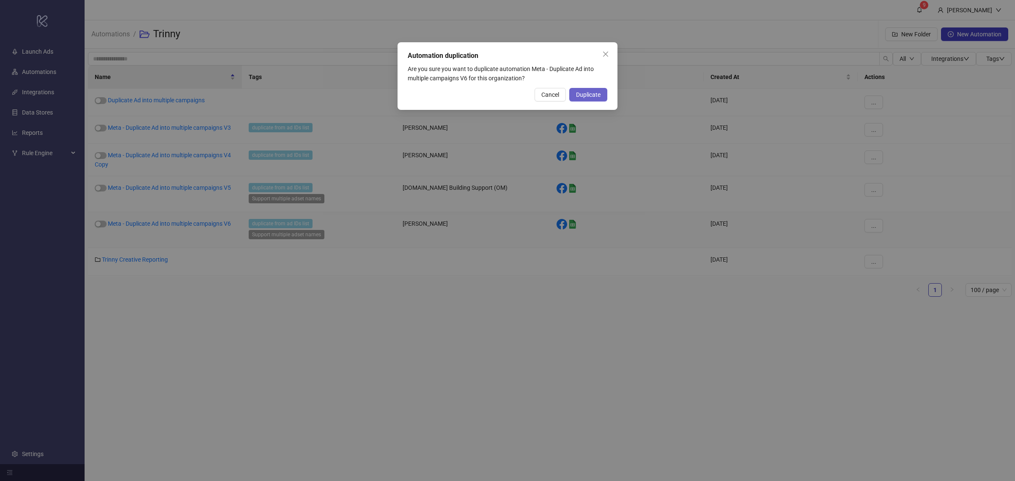
click at [590, 92] on span "Duplicate" at bounding box center [588, 94] width 25 height 7
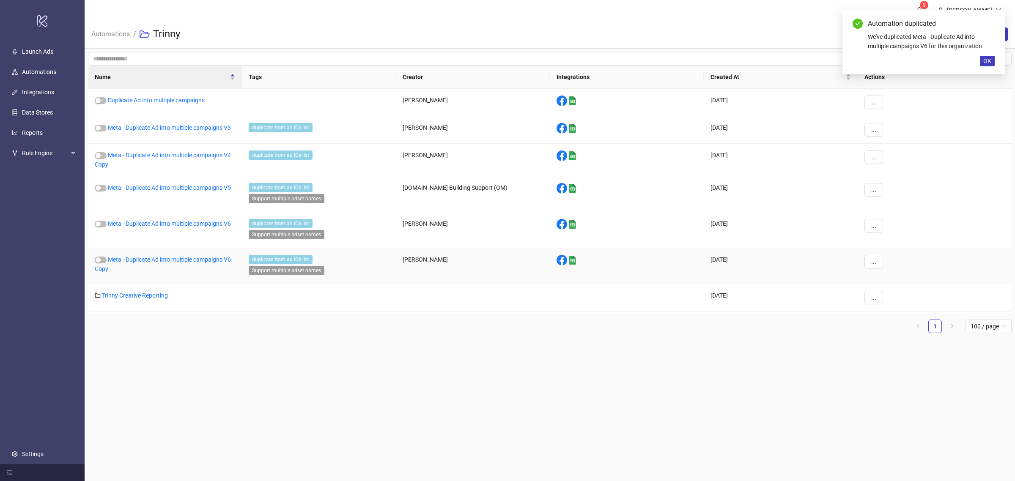
click at [863, 263] on div "..." at bounding box center [934, 266] width 154 height 36
click at [869, 264] on button "..." at bounding box center [873, 262] width 19 height 14
click at [891, 318] on span "Move" at bounding box center [892, 320] width 25 height 9
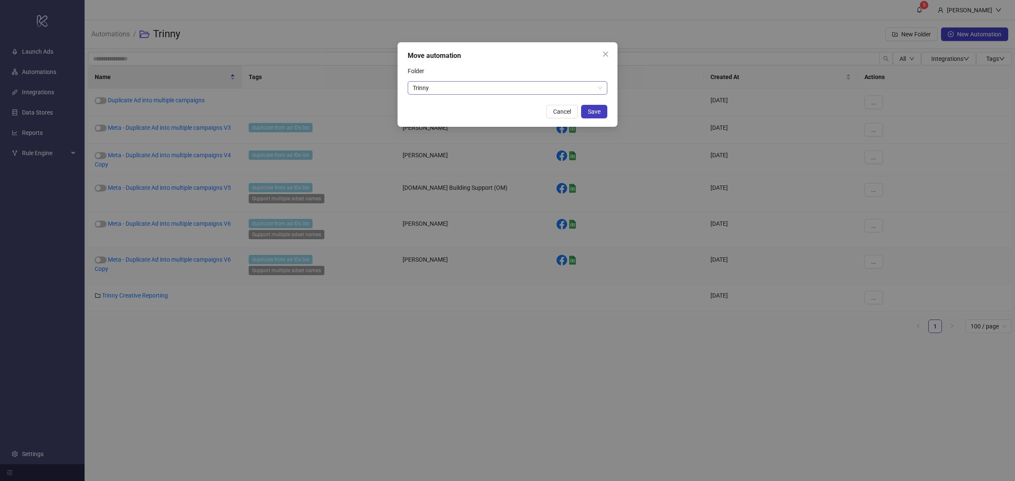
click at [500, 89] on span "Trinny" at bounding box center [507, 88] width 189 height 13
type input "******"
click at [459, 108] on div "Trinny (US account)" at bounding box center [507, 104] width 186 height 9
click at [595, 117] on button "Save" at bounding box center [594, 112] width 26 height 14
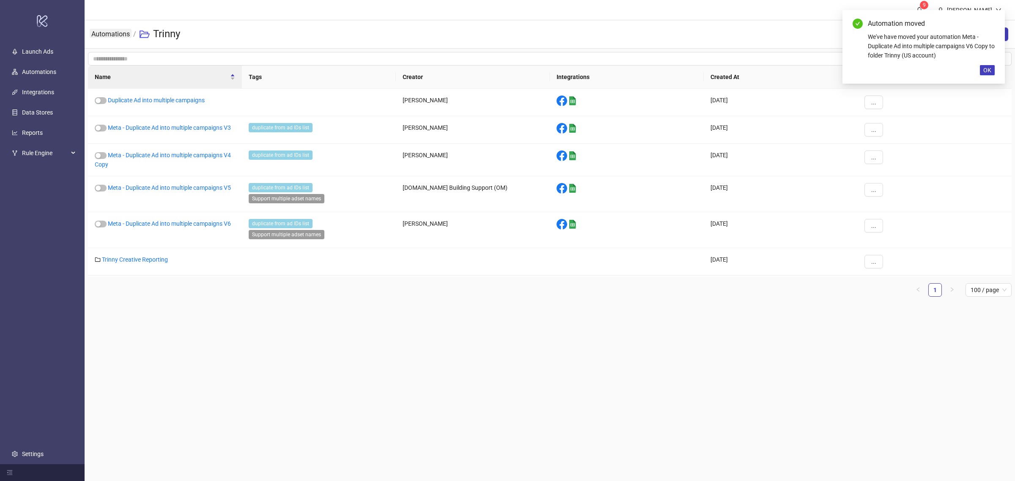
click at [120, 32] on link "Automations" at bounding box center [111, 33] width 42 height 9
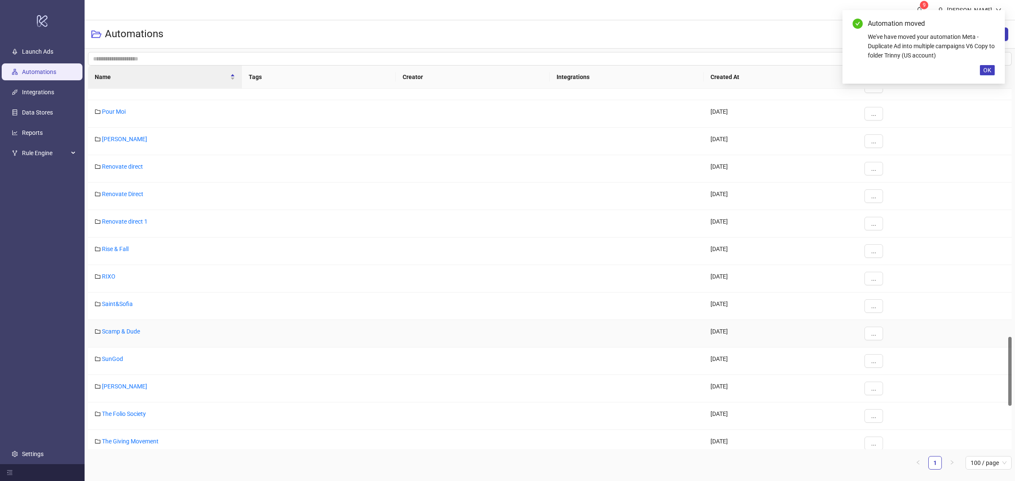
scroll to position [1291, 0]
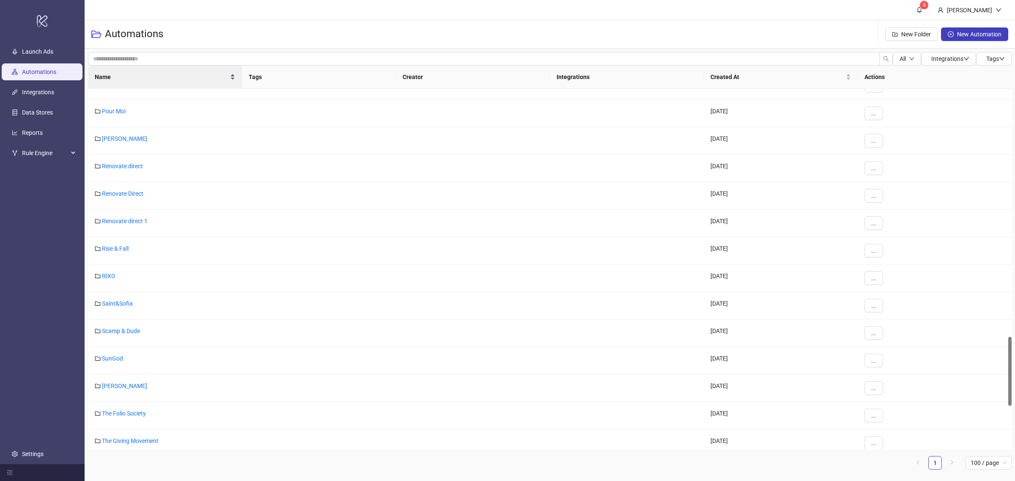
click at [167, 73] on span "Name" at bounding box center [162, 76] width 134 height 9
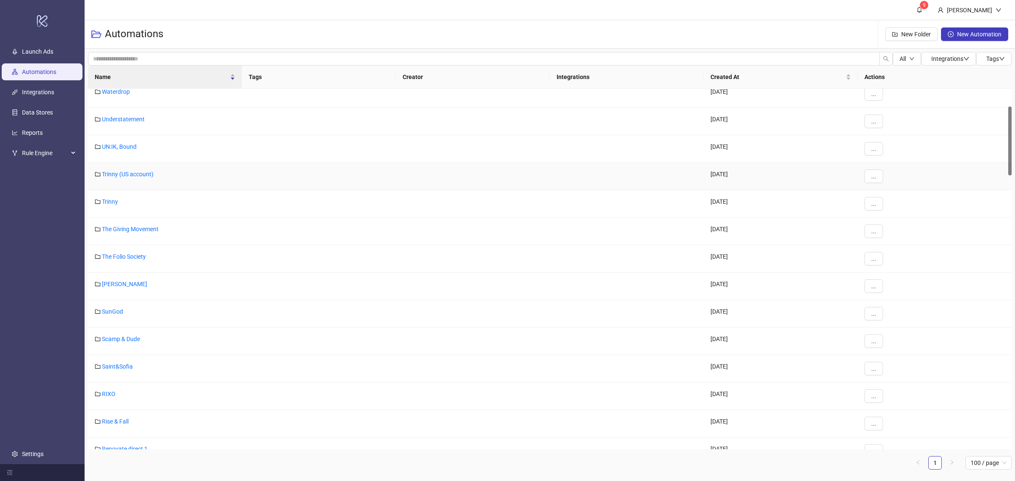
scroll to position [90, 0]
click at [140, 175] on link "Trinny (US account)" at bounding box center [128, 175] width 52 height 7
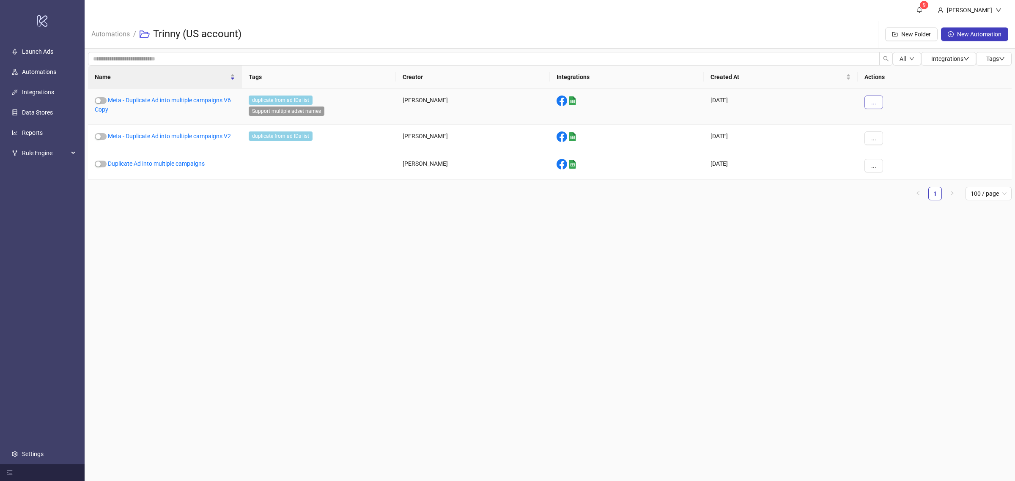
click at [874, 100] on span "..." at bounding box center [873, 102] width 5 height 7
click at [897, 146] on span "Edit" at bounding box center [892, 146] width 25 height 9
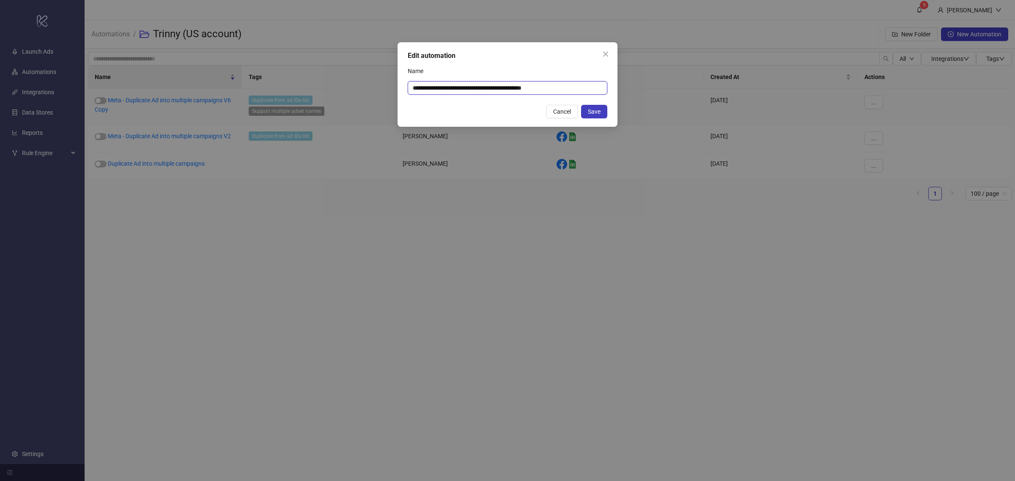
click at [561, 90] on input "**********" at bounding box center [508, 88] width 200 height 14
type input "**********"
click at [596, 112] on span "Save" at bounding box center [594, 111] width 13 height 7
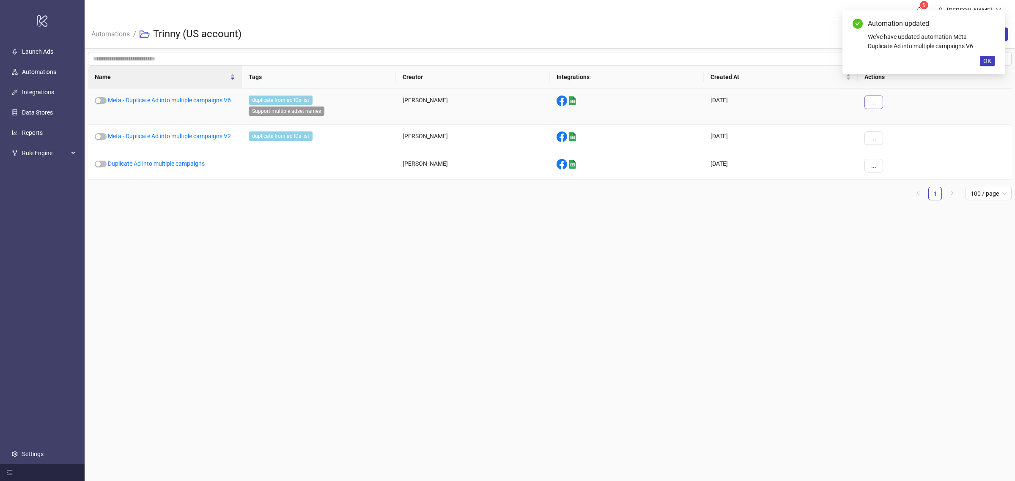
click at [879, 101] on button "..." at bounding box center [873, 103] width 19 height 14
click at [897, 172] on span "Duplicate" at bounding box center [892, 173] width 25 height 9
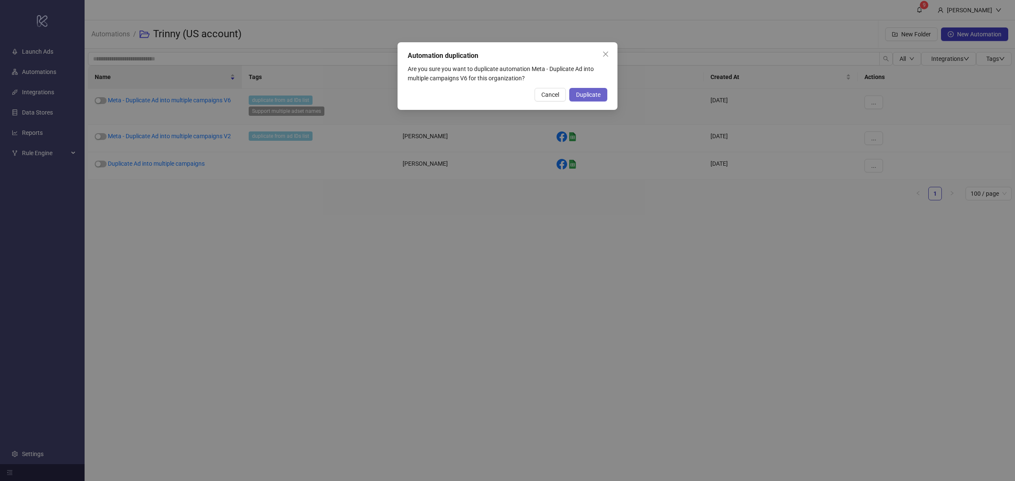
click at [593, 96] on span "Duplicate" at bounding box center [588, 94] width 25 height 7
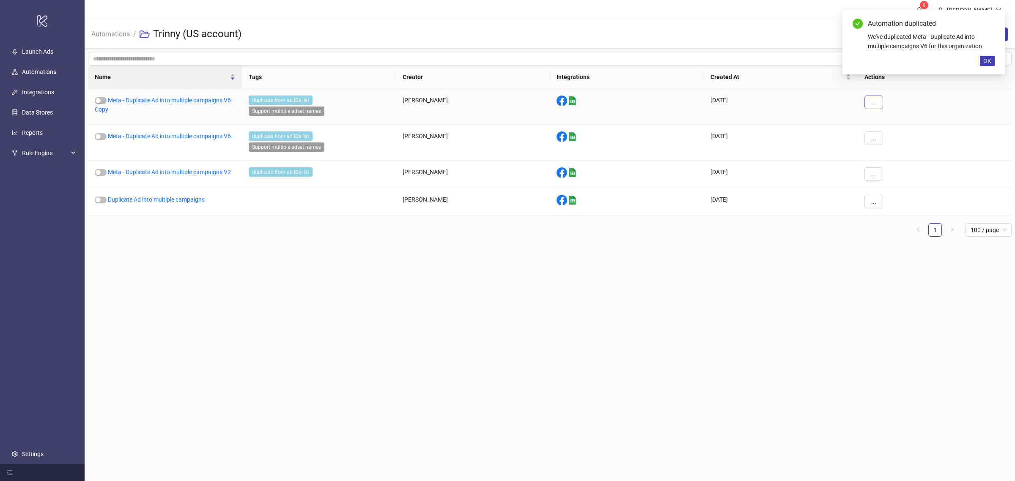
click at [872, 101] on span "..." at bounding box center [873, 102] width 5 height 7
click at [897, 158] on span "Move" at bounding box center [892, 160] width 25 height 9
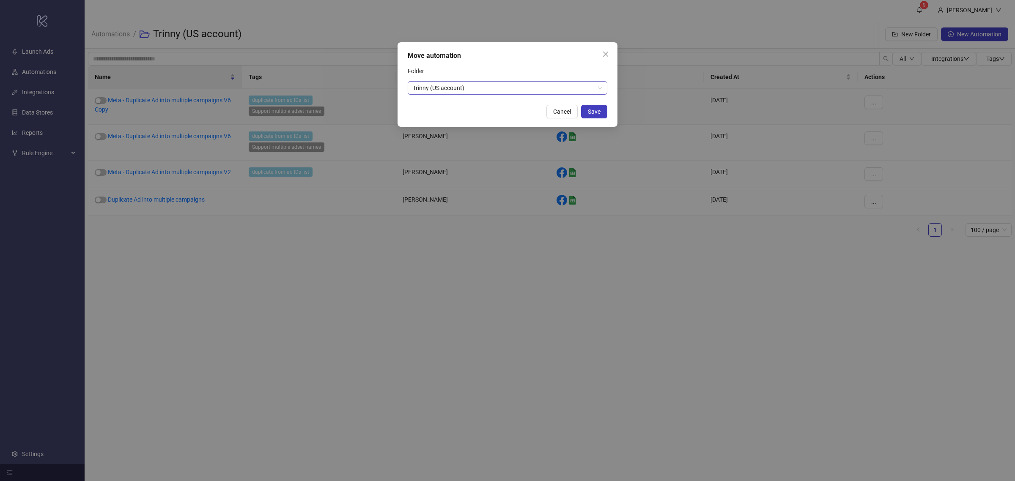
click at [525, 88] on span "Trinny (US account)" at bounding box center [507, 88] width 189 height 13
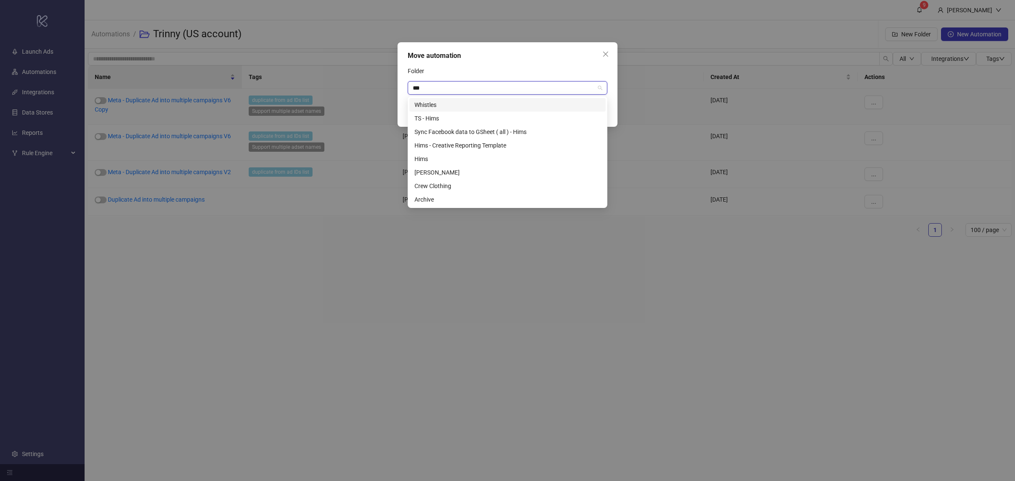
type input "****"
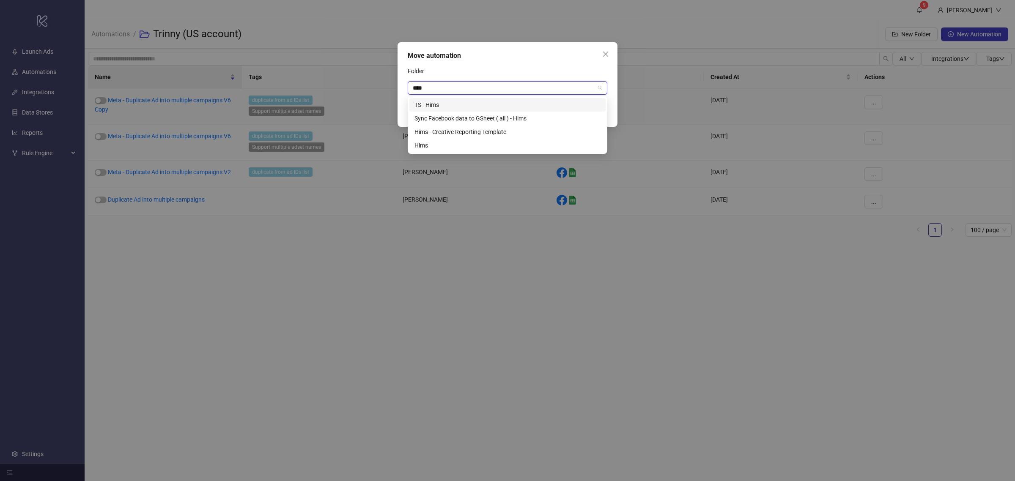
click at [500, 84] on input "****" at bounding box center [504, 88] width 182 height 13
click at [486, 146] on div "Hims" at bounding box center [507, 145] width 186 height 9
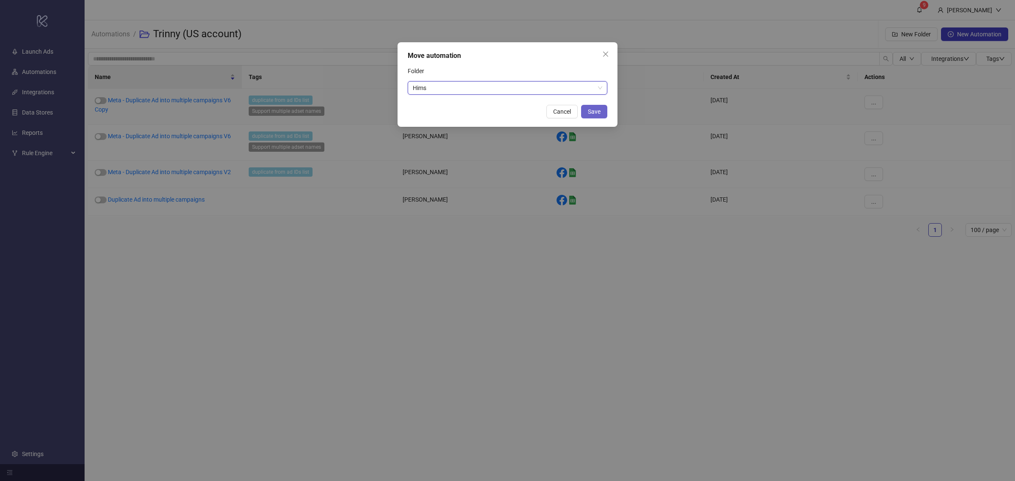
click at [595, 113] on span "Save" at bounding box center [594, 111] width 13 height 7
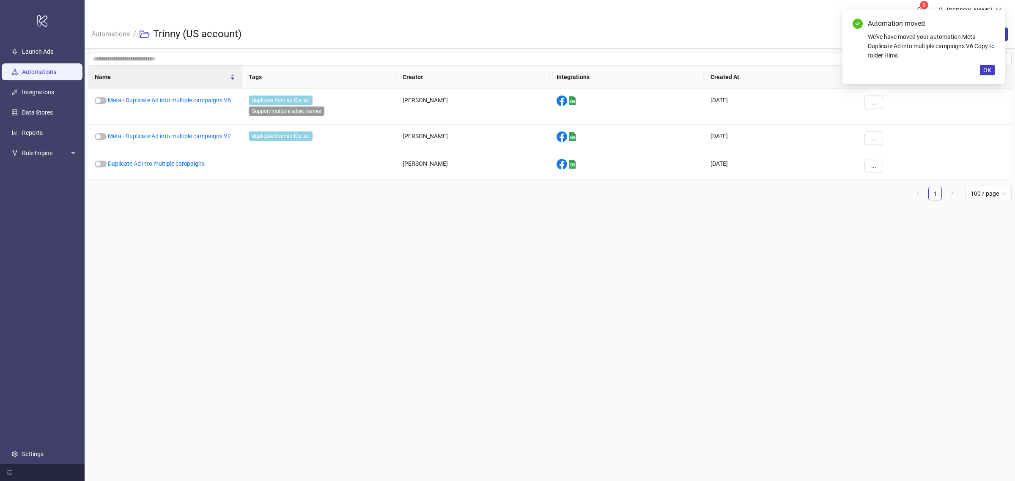
click at [47, 70] on link "Automations" at bounding box center [39, 71] width 34 height 7
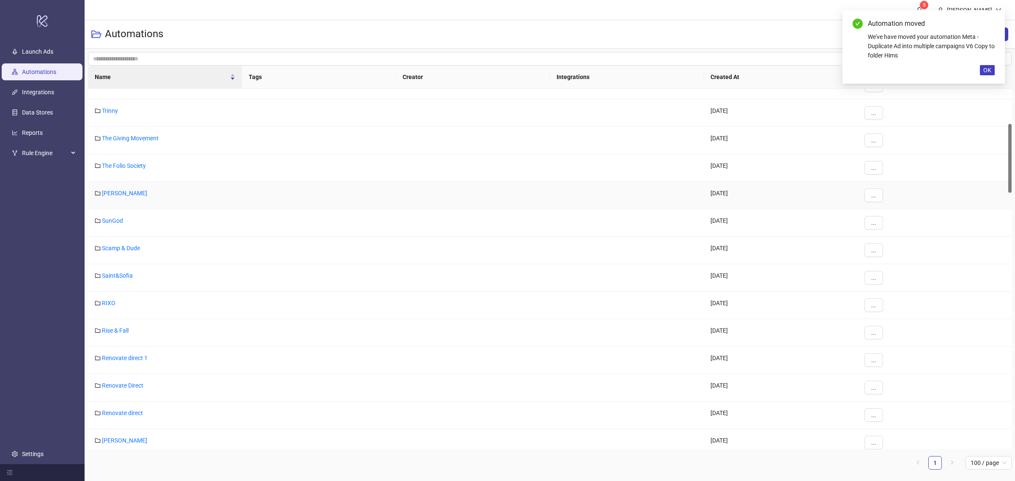
scroll to position [183, 0]
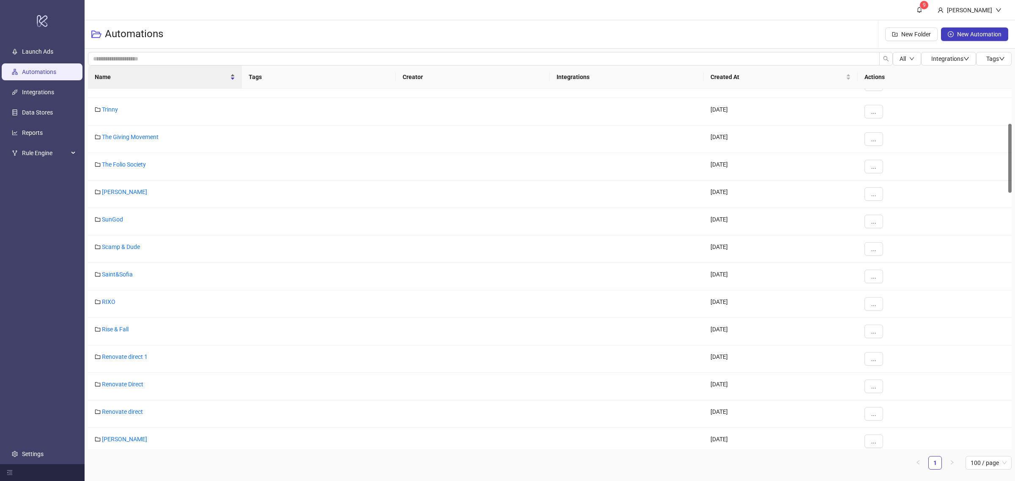
click at [172, 82] on div "Name" at bounding box center [165, 76] width 140 height 9
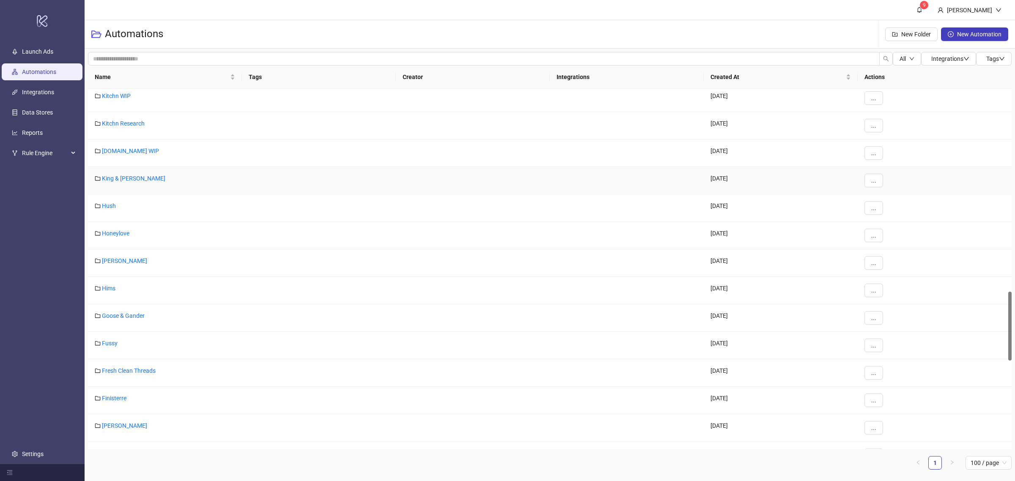
scroll to position [1062, 0]
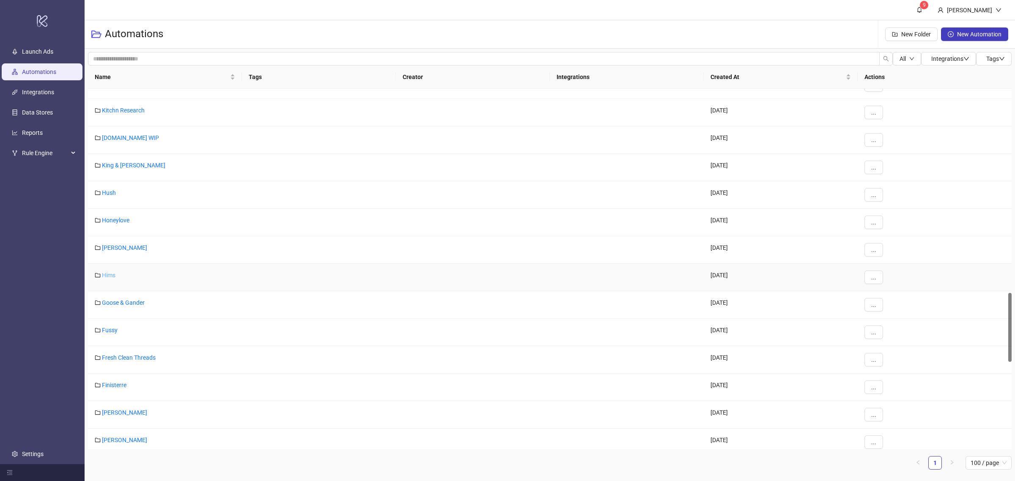
click at [110, 276] on link "Hims" at bounding box center [109, 275] width 14 height 7
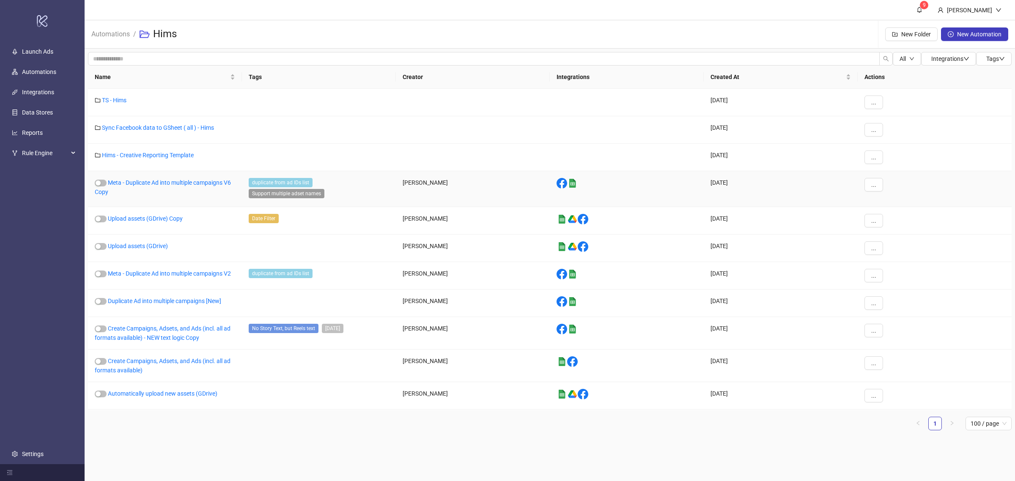
click at [884, 185] on div "..." at bounding box center [934, 189] width 154 height 36
click at [876, 185] on button "..." at bounding box center [873, 185] width 19 height 14
click at [897, 229] on span "Edit" at bounding box center [892, 228] width 25 height 9
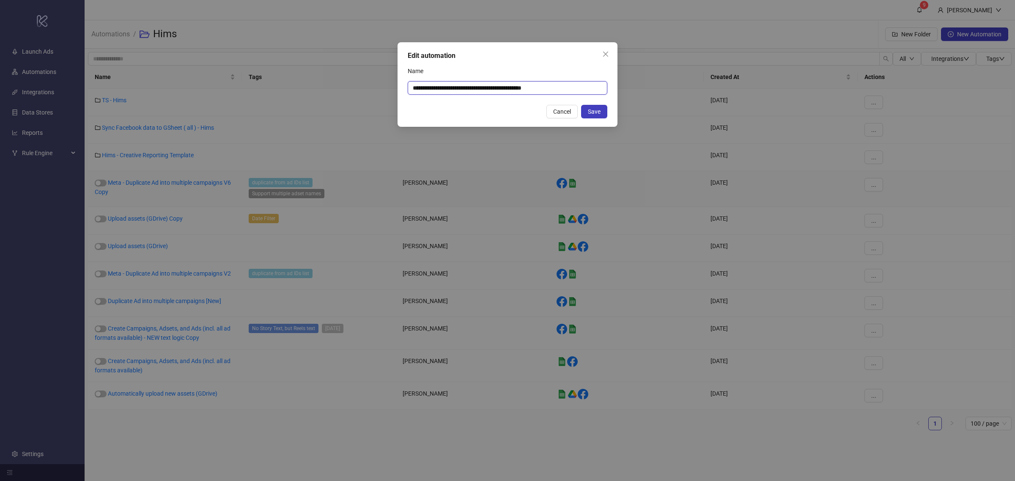
click at [578, 88] on input "**********" at bounding box center [508, 88] width 200 height 14
type input "**********"
click at [594, 110] on span "Save" at bounding box center [594, 111] width 13 height 7
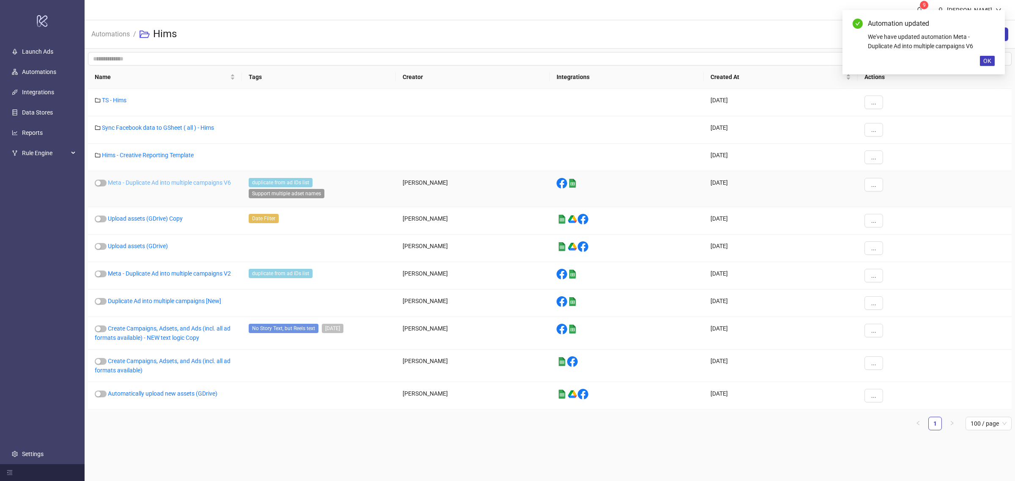
click at [208, 182] on link "Meta - Duplicate Ad into multiple campaigns V6" at bounding box center [169, 182] width 123 height 7
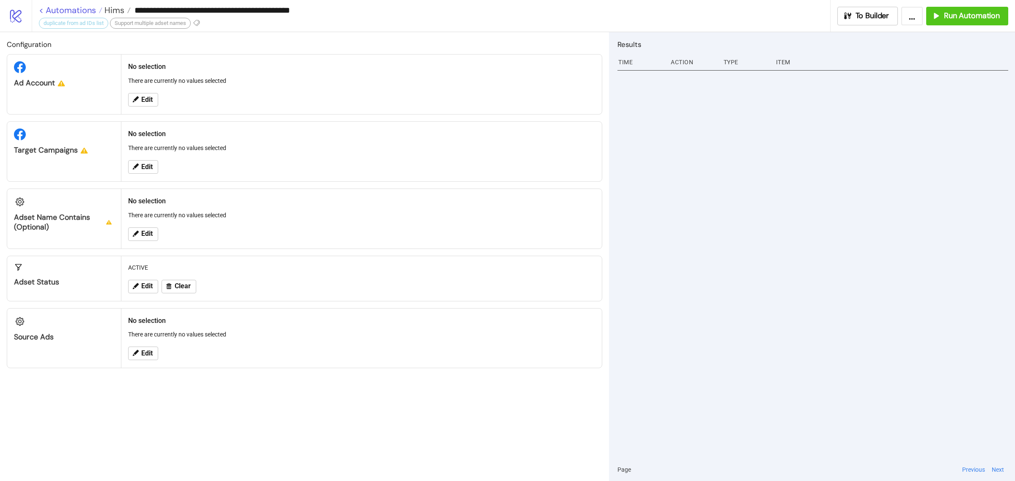
drag, startPoint x: 404, startPoint y: 1, endPoint x: 84, endPoint y: 11, distance: 320.6
click at [84, 11] on link "< Automations" at bounding box center [70, 10] width 63 height 8
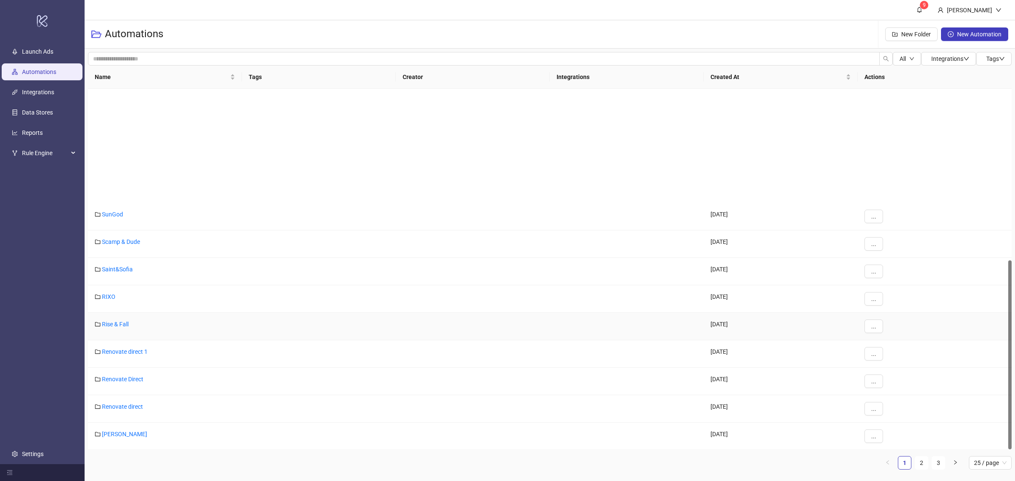
scroll to position [326, 0]
click at [186, 82] on div "Name" at bounding box center [165, 76] width 140 height 9
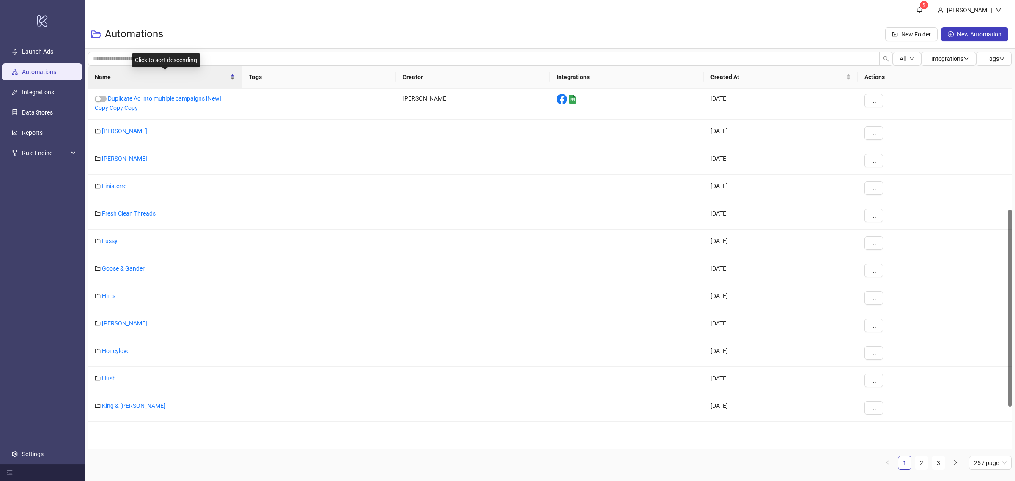
scroll to position [221, 0]
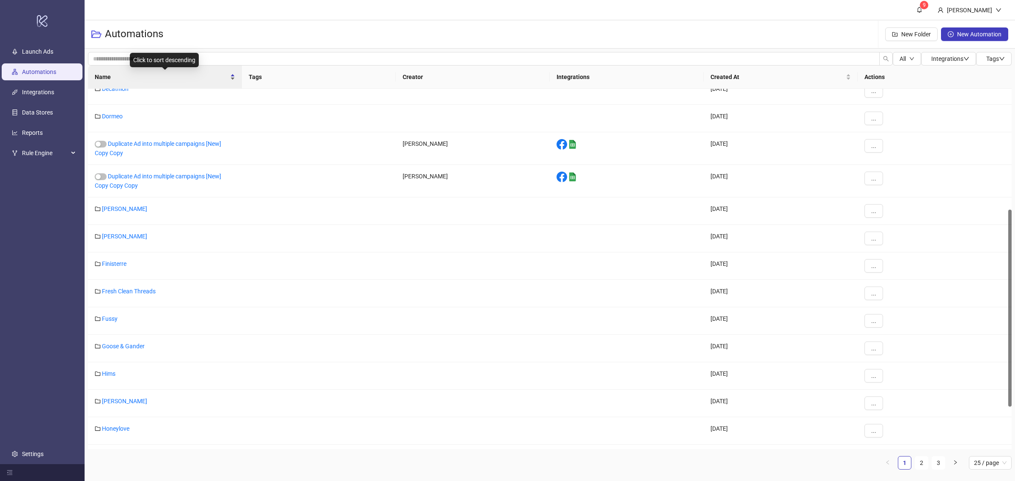
click at [186, 82] on div "Name" at bounding box center [165, 76] width 140 height 9
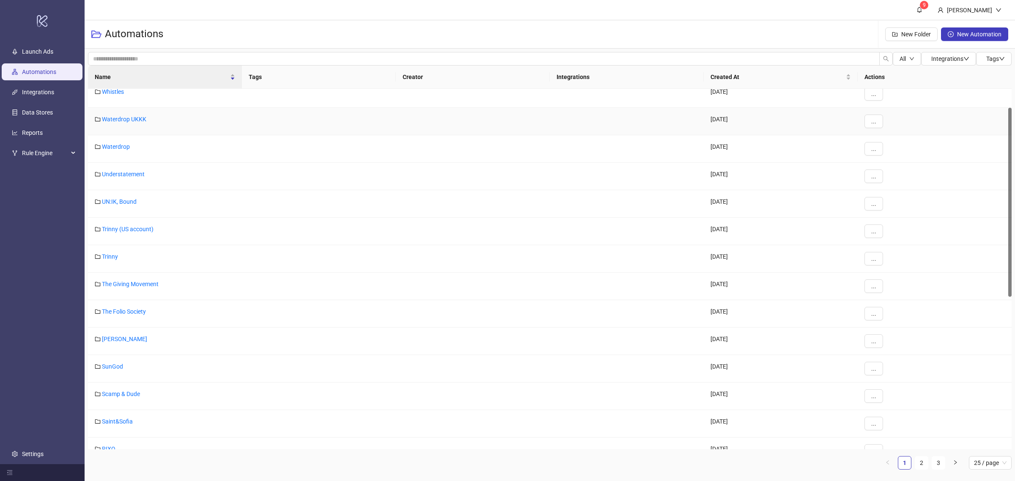
scroll to position [35, 0]
click at [130, 233] on link "Trinny (US account)" at bounding box center [128, 230] width 52 height 7
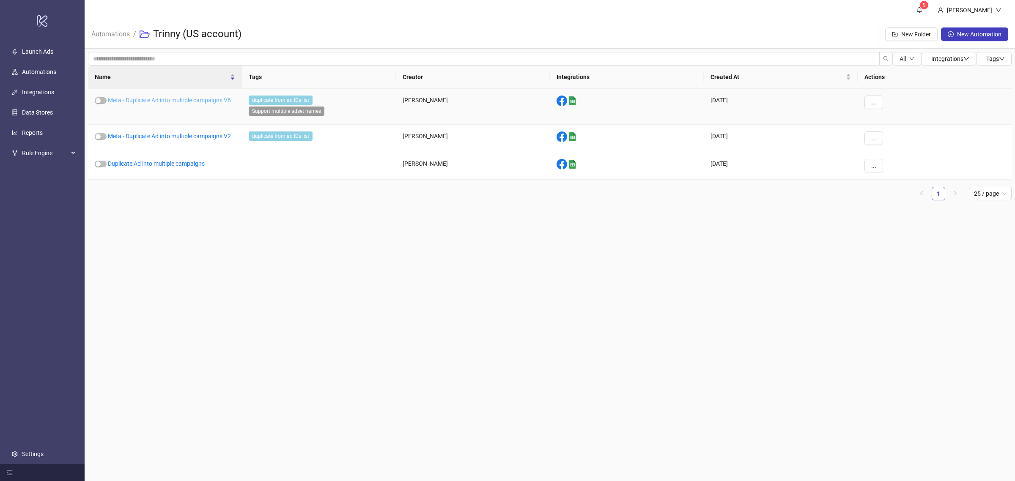
click at [207, 98] on link "Meta - Duplicate Ad into multiple campaigns V6" at bounding box center [169, 100] width 123 height 7
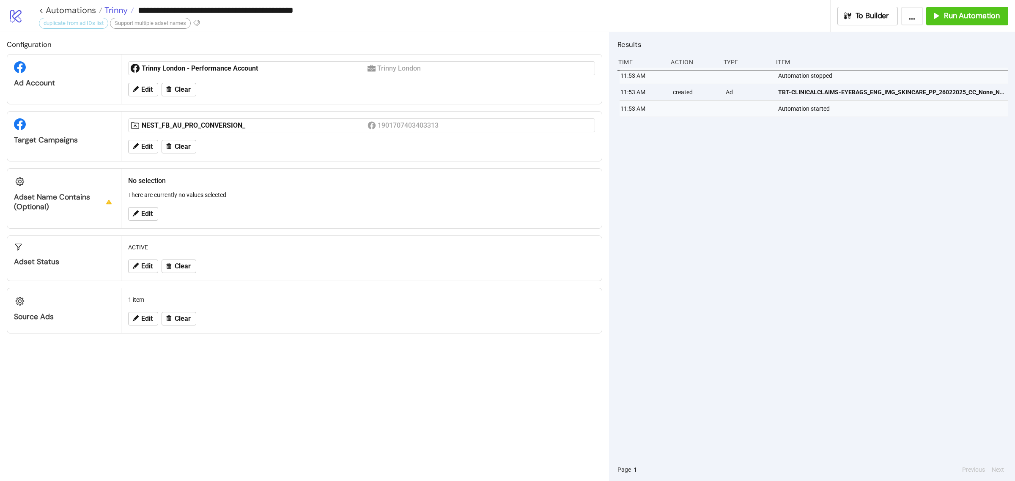
click at [111, 8] on span "Trinny" at bounding box center [114, 10] width 25 height 11
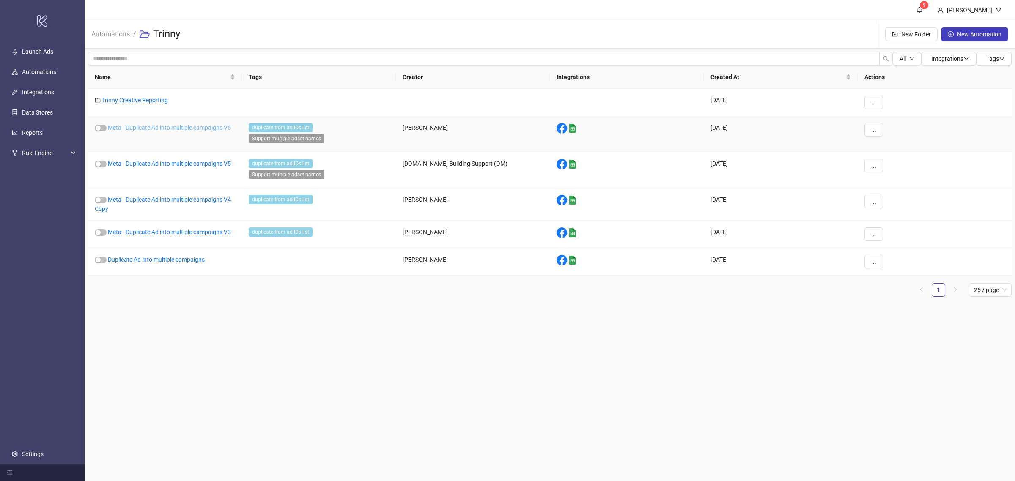
click at [222, 125] on link "Meta - Duplicate Ad into multiple campaigns V6" at bounding box center [169, 127] width 123 height 7
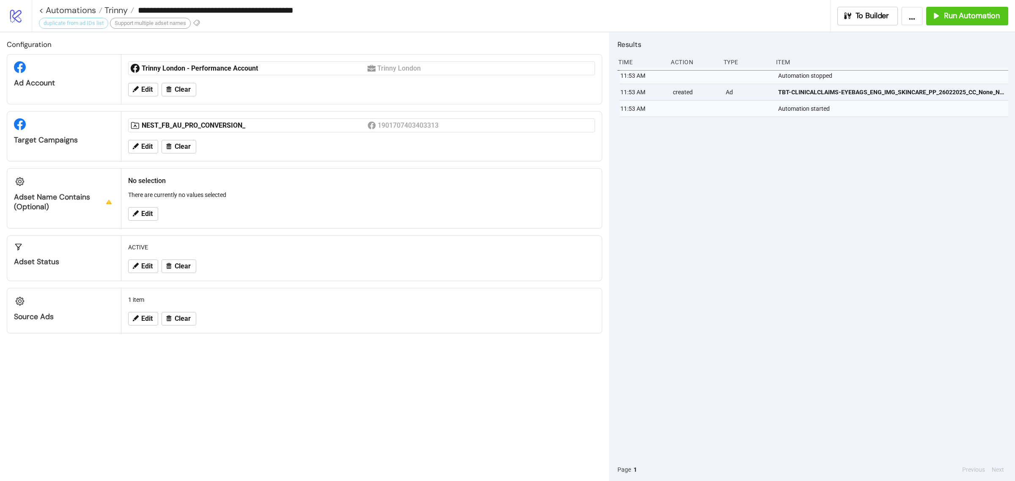
type input "**********"
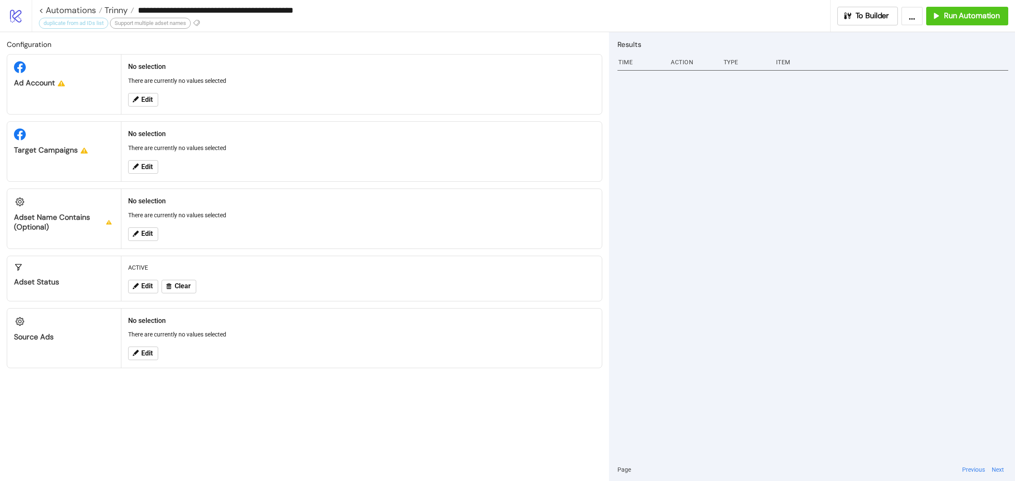
drag, startPoint x: 716, startPoint y: 0, endPoint x: 484, endPoint y: 229, distance: 325.5
click at [484, 229] on div "Edit" at bounding box center [361, 234] width 473 height 22
click at [119, 9] on span "Trinny" at bounding box center [114, 10] width 25 height 11
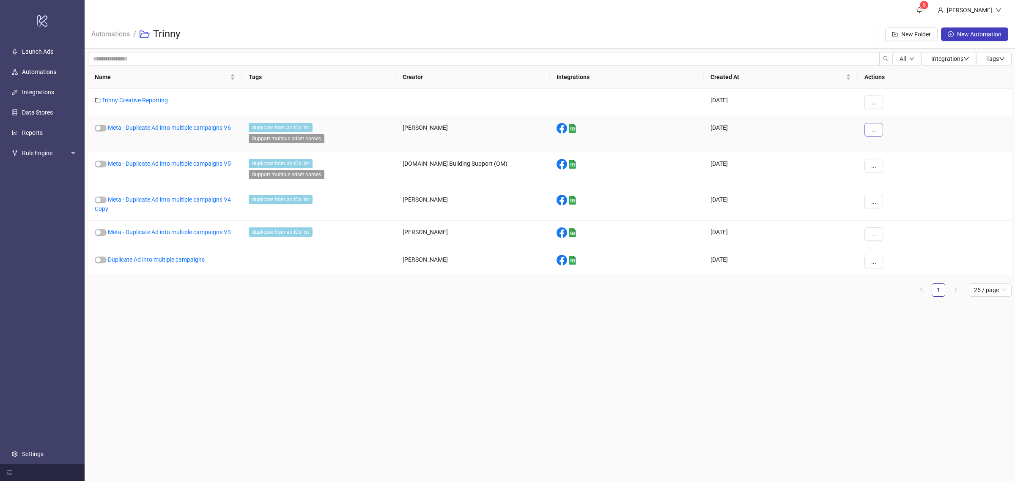
click at [874, 128] on span "..." at bounding box center [873, 129] width 5 height 7
click at [893, 199] on span "Duplicate" at bounding box center [892, 201] width 25 height 9
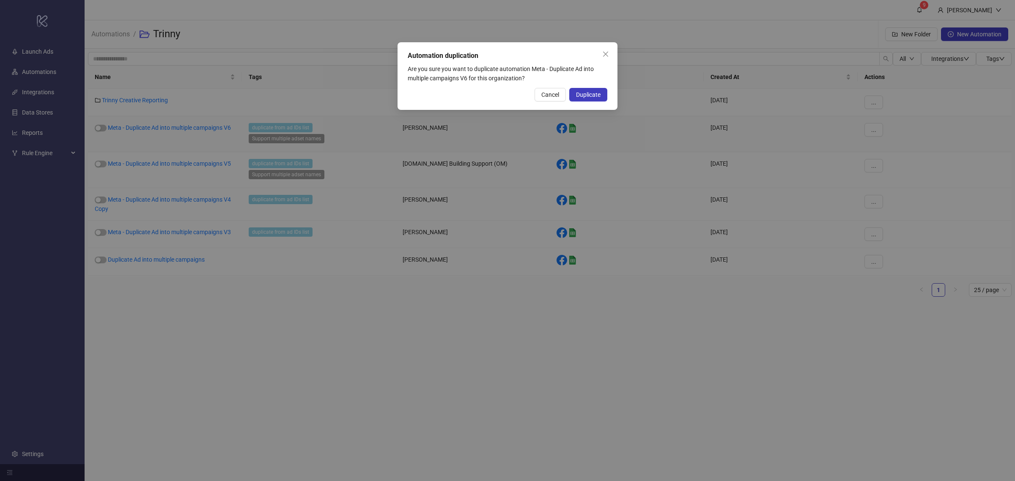
click at [588, 85] on div "Automation duplication Are you sure you want to duplicate automation Meta - Dup…" at bounding box center [507, 76] width 220 height 68
click at [591, 90] on button "Duplicate" at bounding box center [588, 95] width 38 height 14
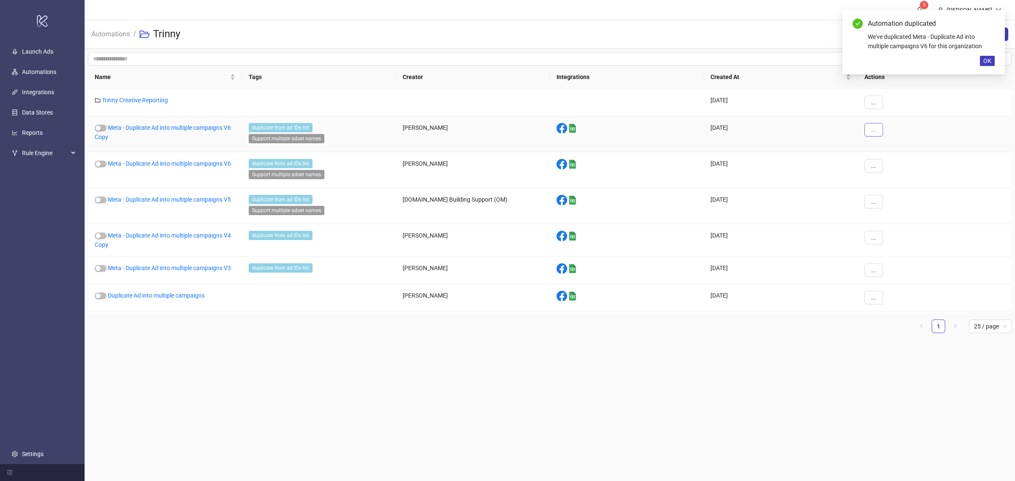
click at [871, 132] on span "..." at bounding box center [873, 129] width 5 height 7
click at [896, 184] on span "Move" at bounding box center [892, 187] width 25 height 9
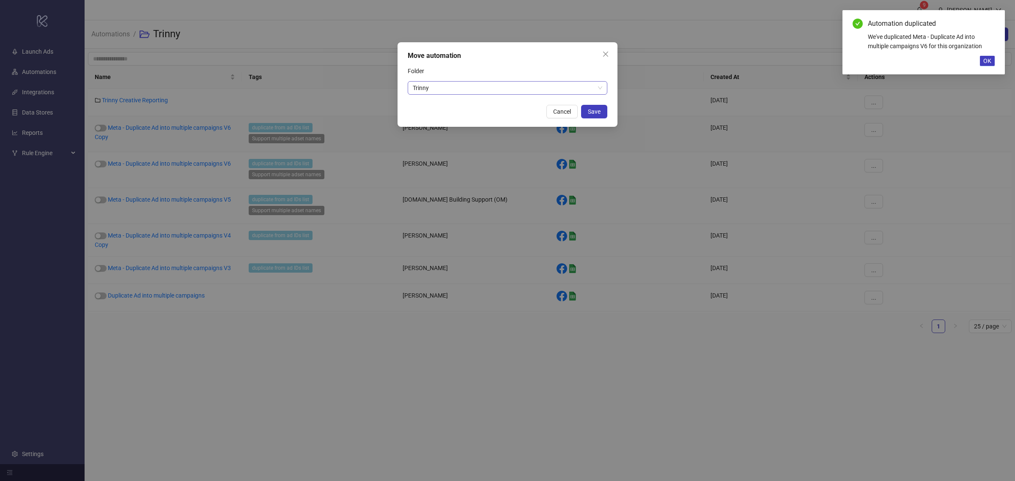
click at [506, 93] on span "Trinny" at bounding box center [507, 88] width 189 height 13
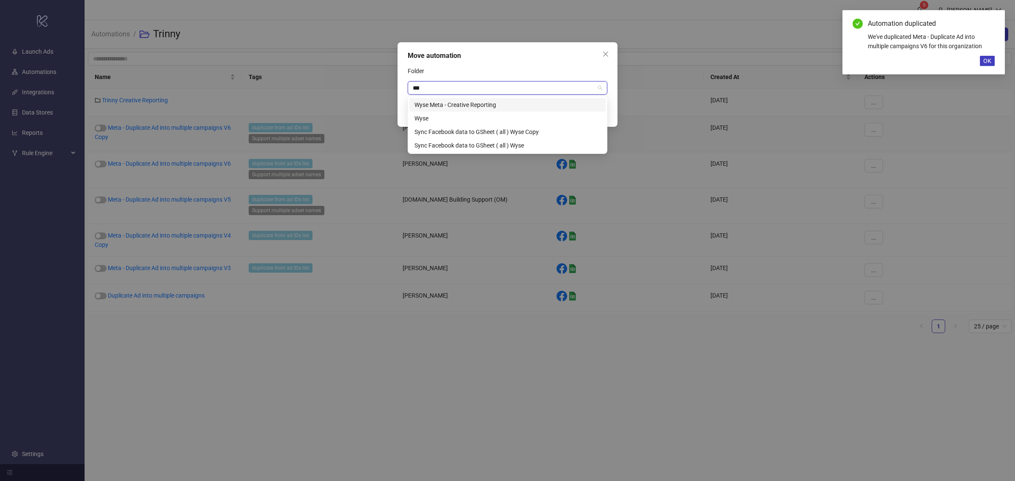
type input "****"
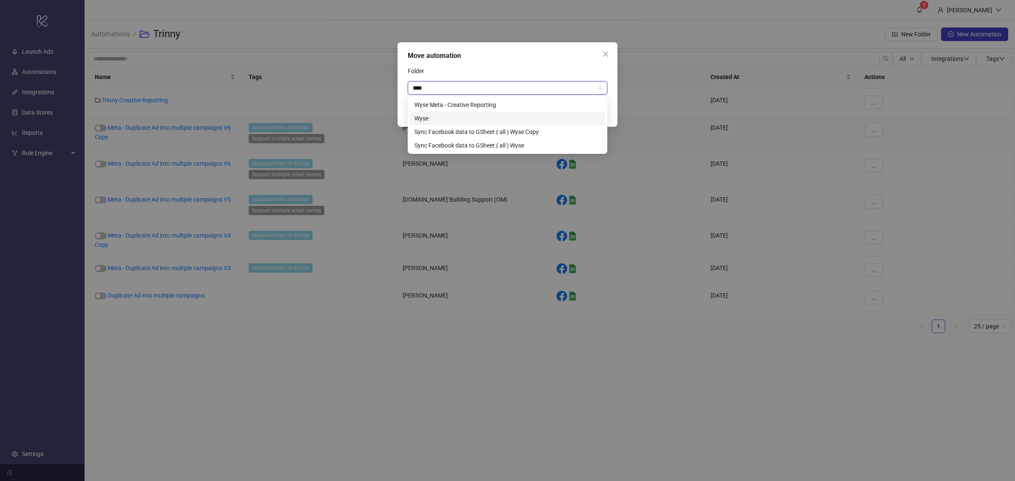
click at [476, 117] on div "Wyse" at bounding box center [507, 118] width 186 height 9
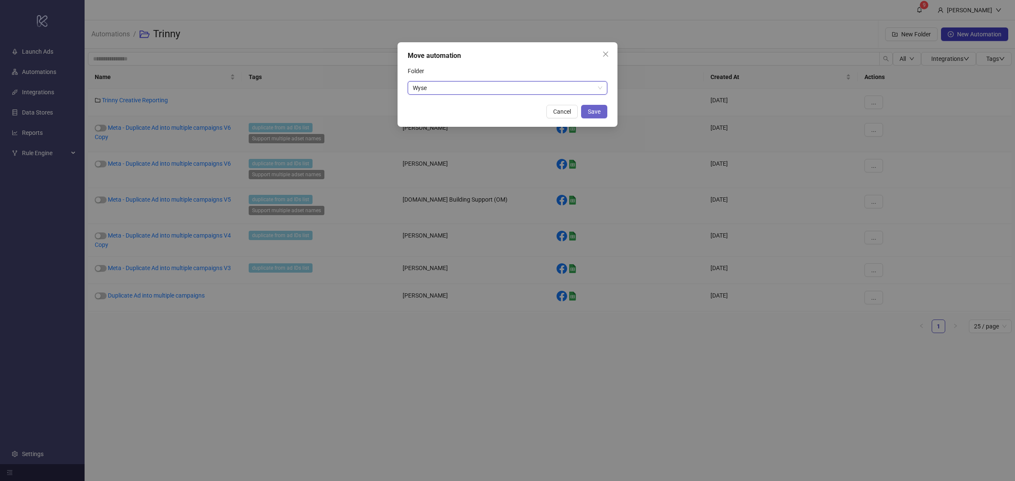
click at [599, 115] on span "Save" at bounding box center [594, 111] width 13 height 7
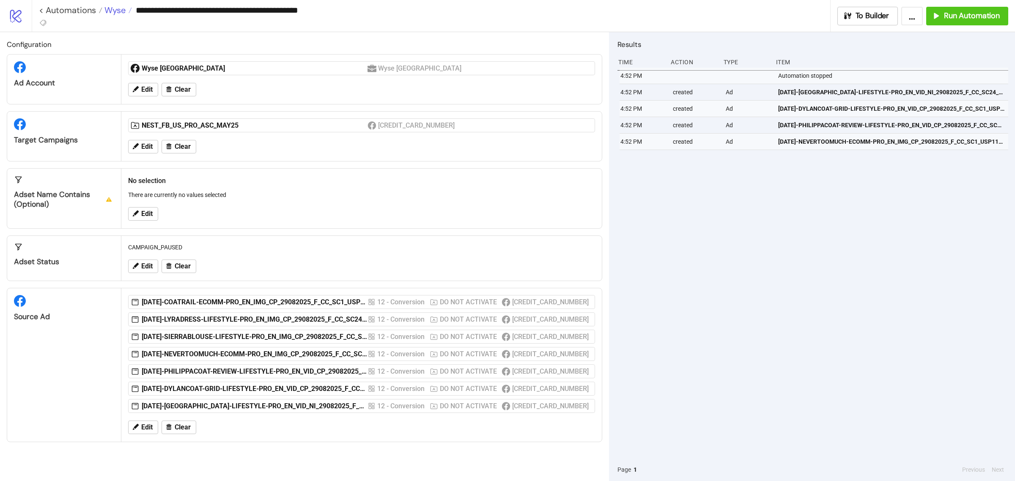
drag, startPoint x: 339, startPoint y: 0, endPoint x: 114, endPoint y: 7, distance: 225.0
click at [114, 7] on span "Wyse" at bounding box center [113, 10] width 23 height 11
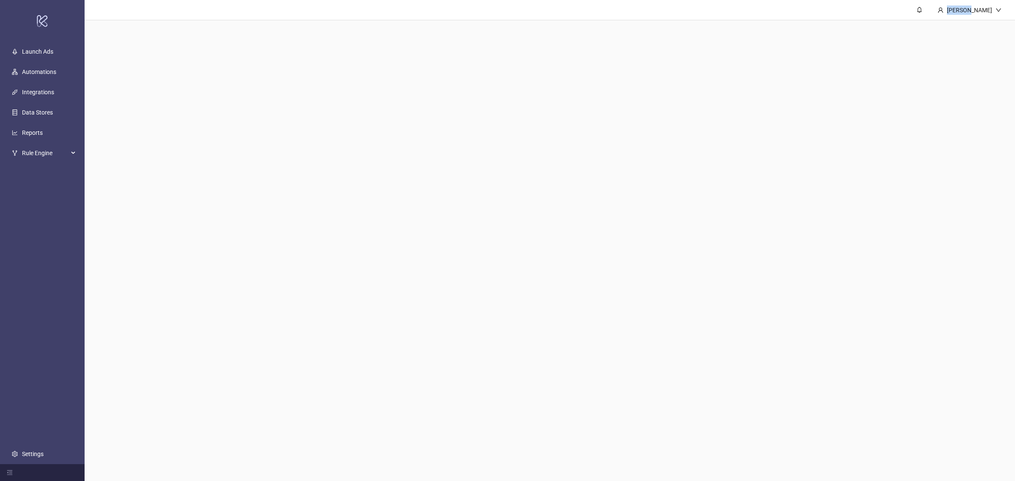
click at [114, 7] on header "[PERSON_NAME]" at bounding box center [550, 10] width 930 height 20
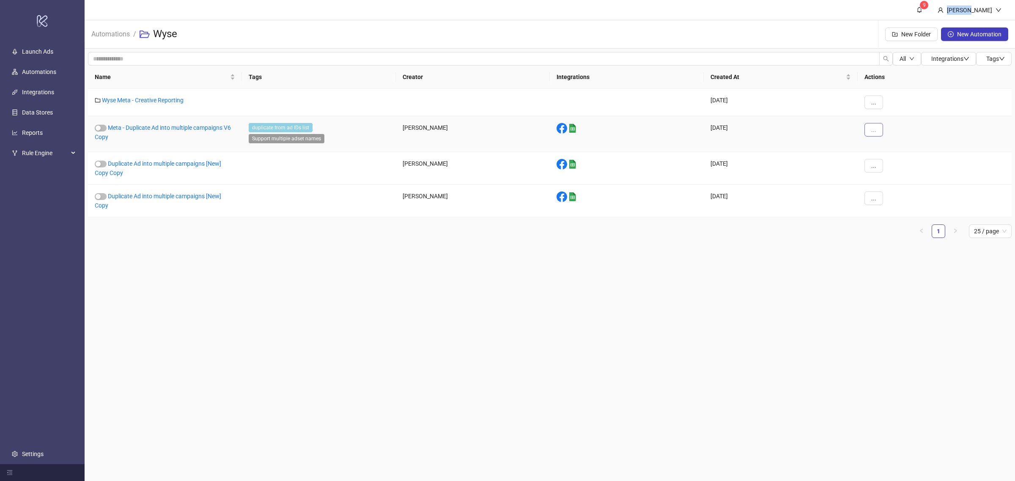
click at [868, 132] on button "..." at bounding box center [873, 130] width 19 height 14
click at [891, 176] on span "Edit" at bounding box center [892, 174] width 25 height 9
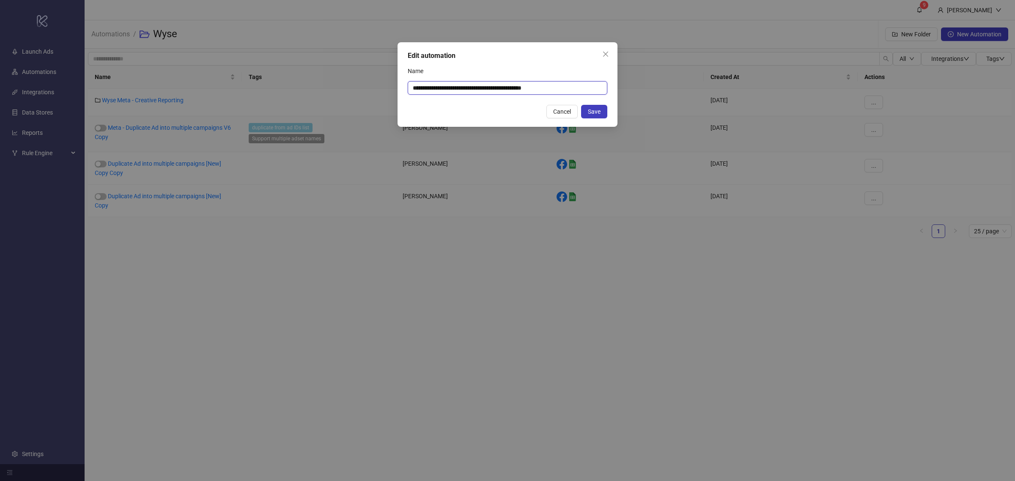
click at [580, 84] on input "**********" at bounding box center [508, 88] width 200 height 14
type input "**********"
click at [597, 108] on span "Save" at bounding box center [594, 111] width 13 height 7
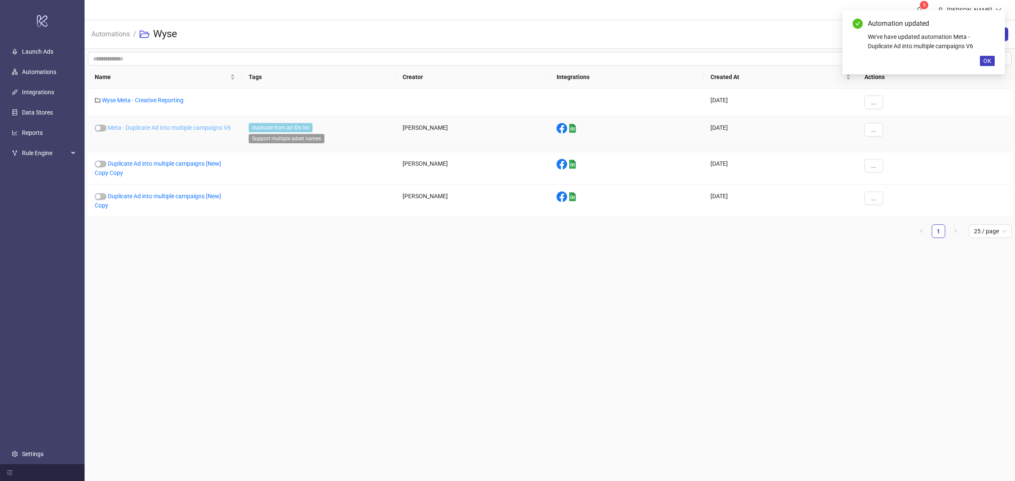
click at [221, 128] on link "Meta - Duplicate Ad into multiple campaigns V6" at bounding box center [169, 127] width 123 height 7
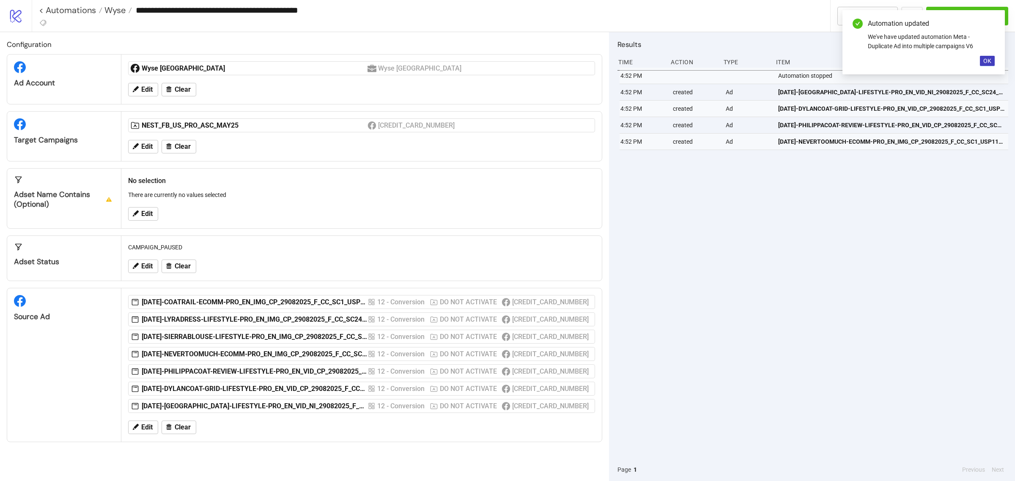
type input "**********"
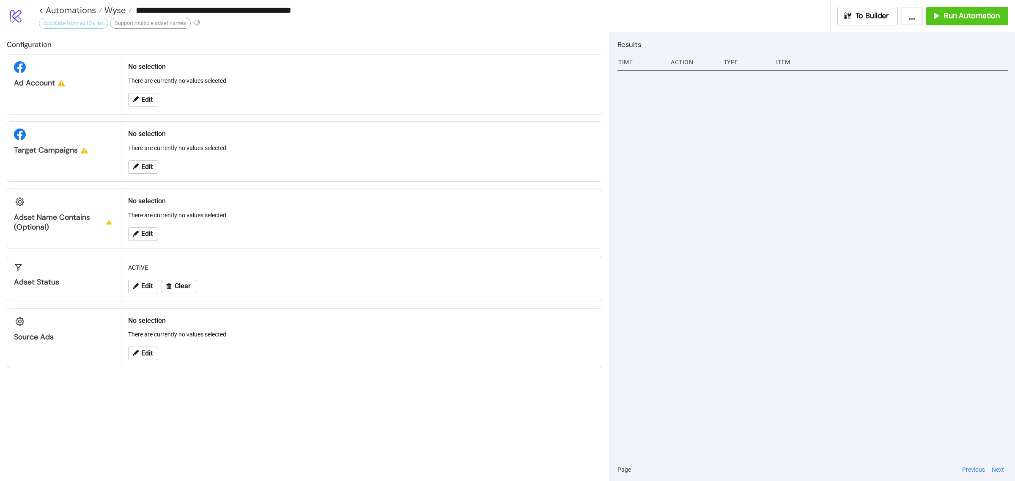
drag, startPoint x: 787, startPoint y: 1, endPoint x: 602, endPoint y: 157, distance: 241.5
click at [602, 157] on div "Configuration Ad Account No selection There are currently no values selected Ed…" at bounding box center [304, 256] width 609 height 449
